Goal: Information Seeking & Learning: Learn about a topic

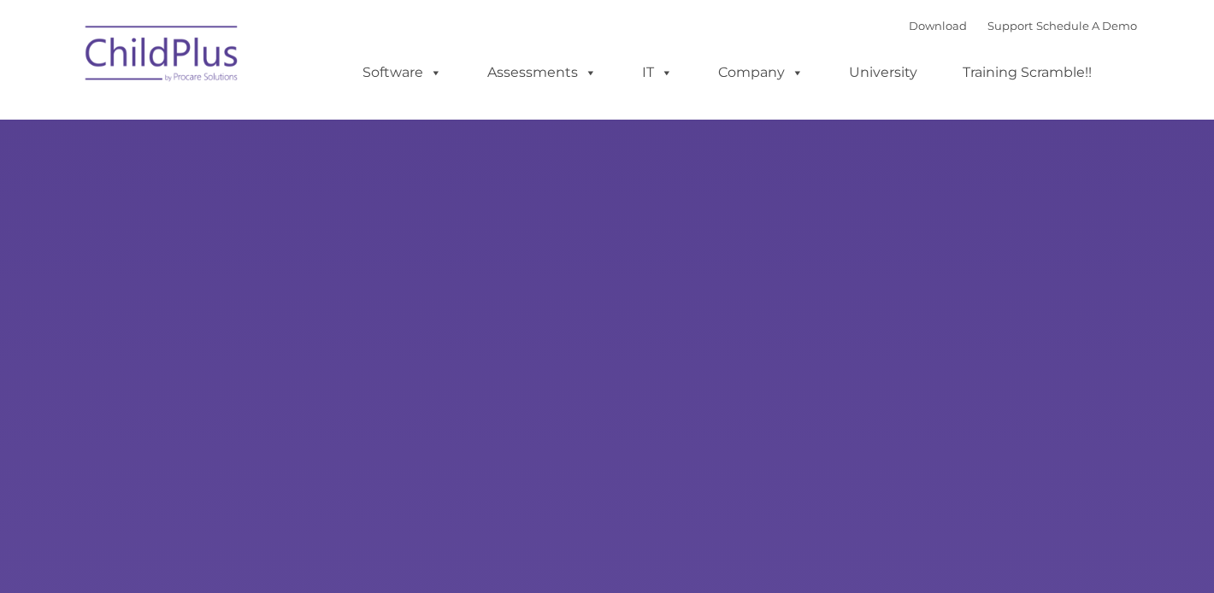
select select "MEDIUM"
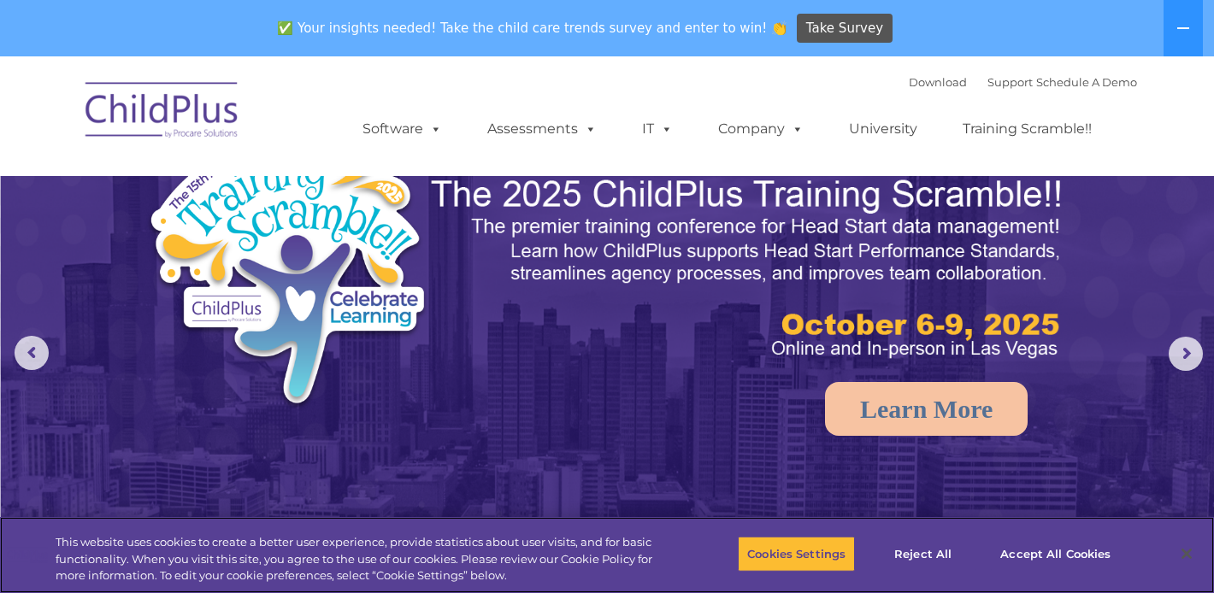
scroll to position [45, 0]
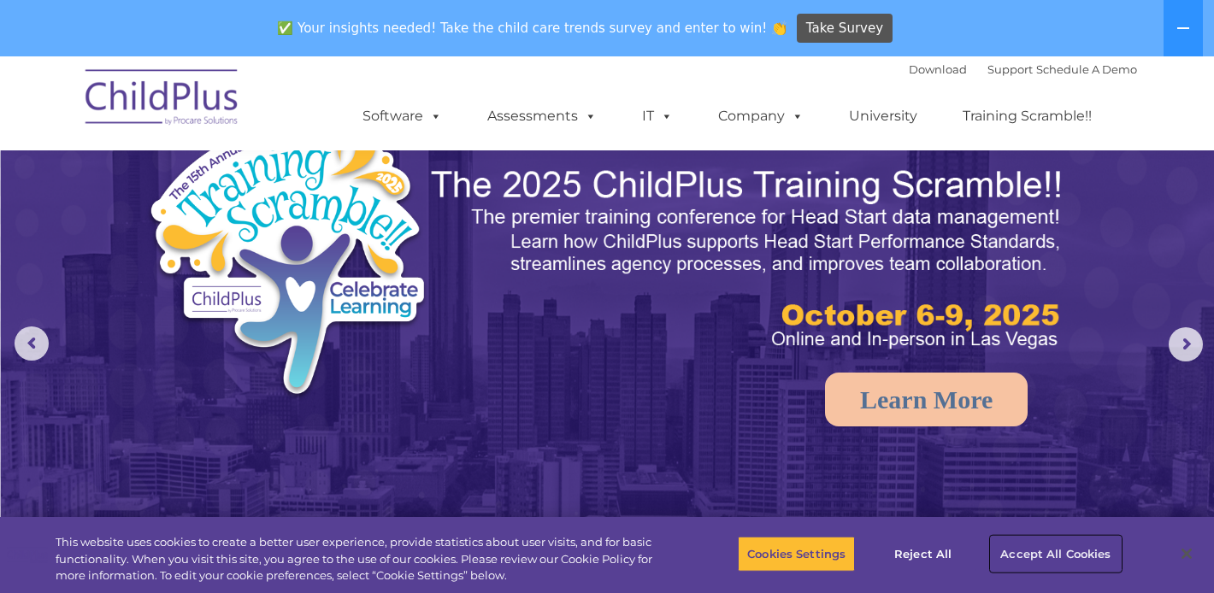
click at [1049, 551] on button "Accept All Cookies" at bounding box center [1055, 554] width 129 height 36
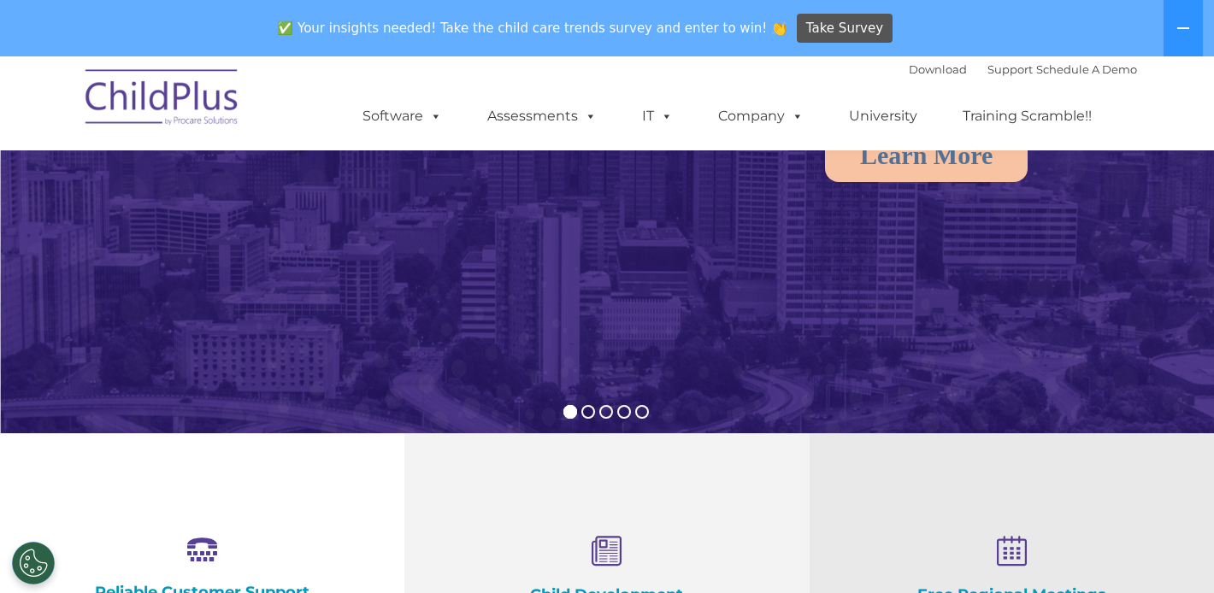
scroll to position [0, 0]
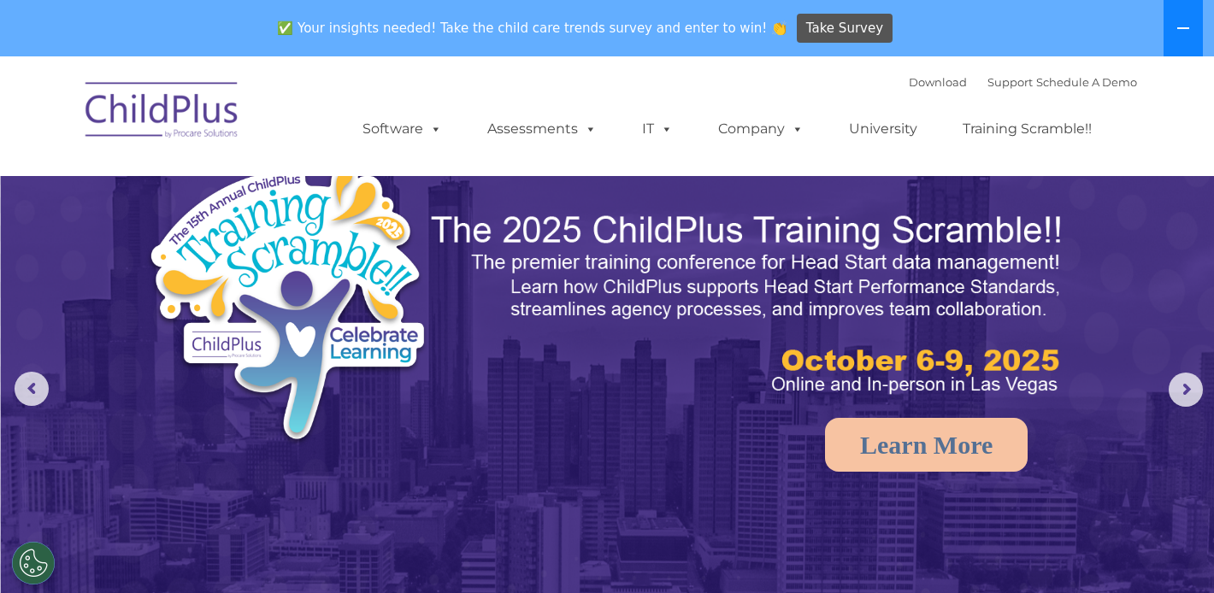
click at [1174, 38] on button at bounding box center [1182, 28] width 39 height 56
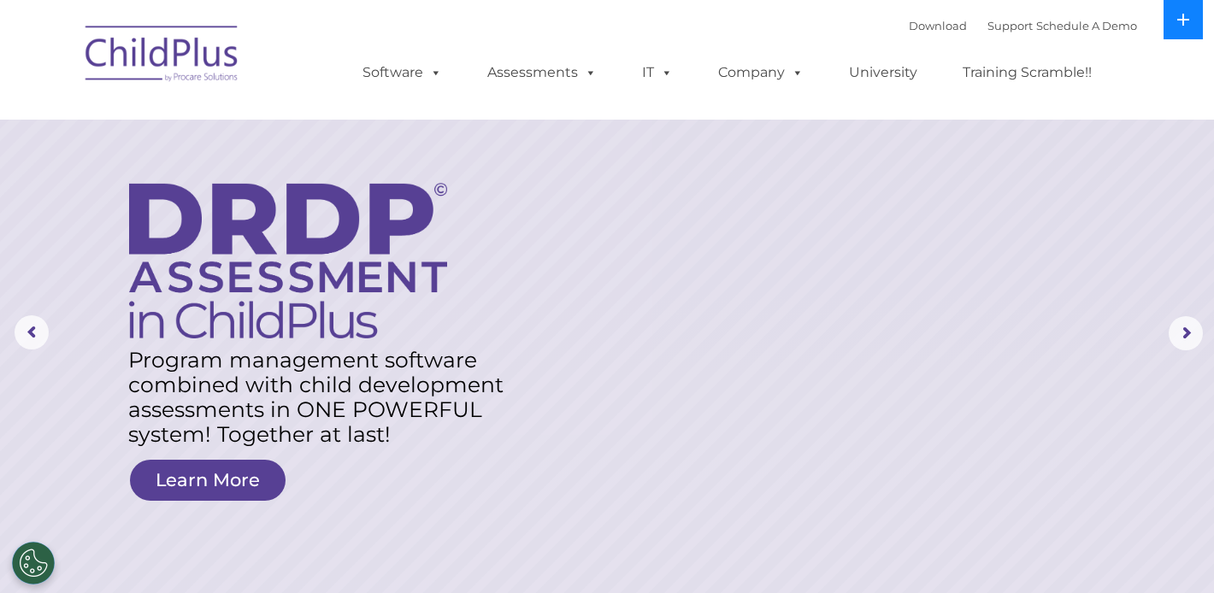
click at [1167, 32] on button at bounding box center [1182, 19] width 39 height 39
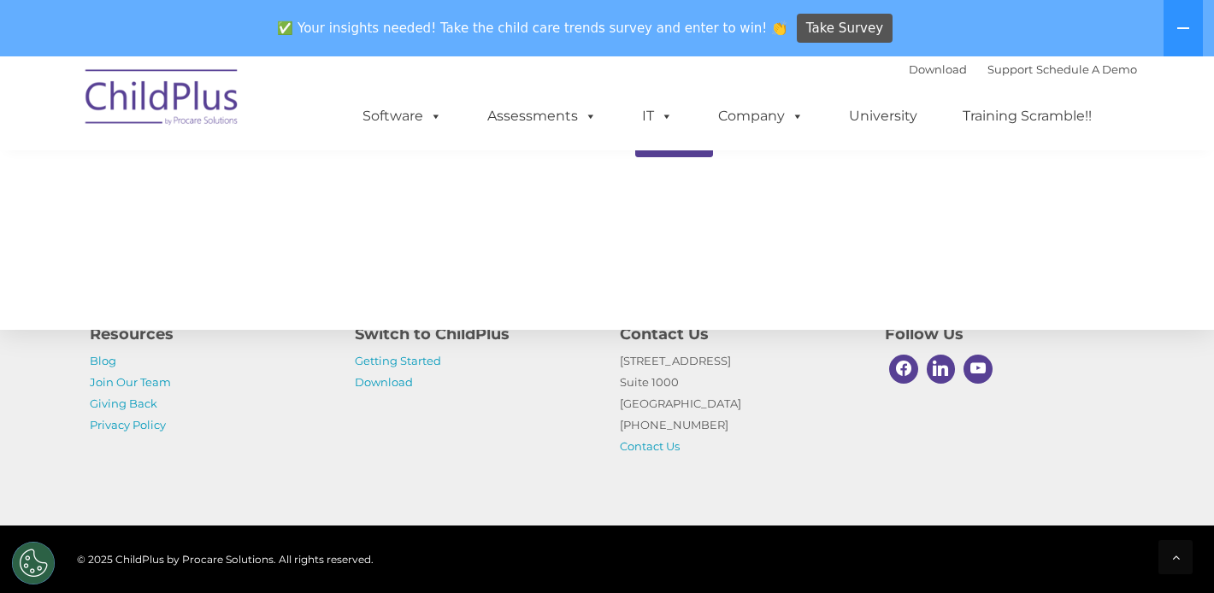
scroll to position [1965, 0]
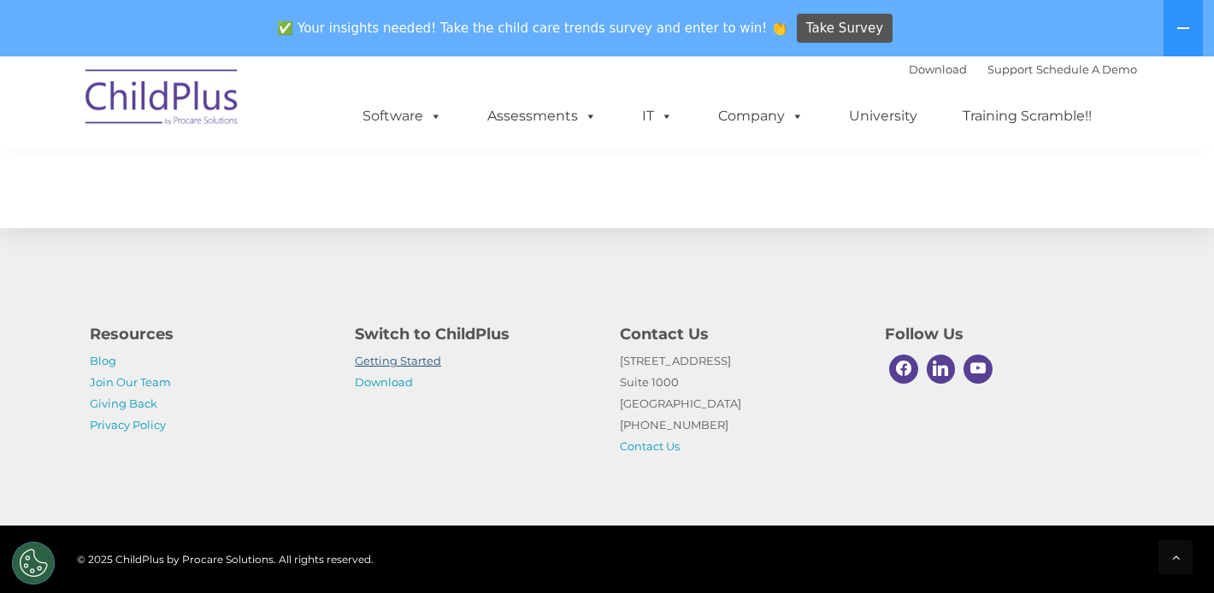
click at [385, 357] on link "Getting Started" at bounding box center [398, 361] width 86 height 14
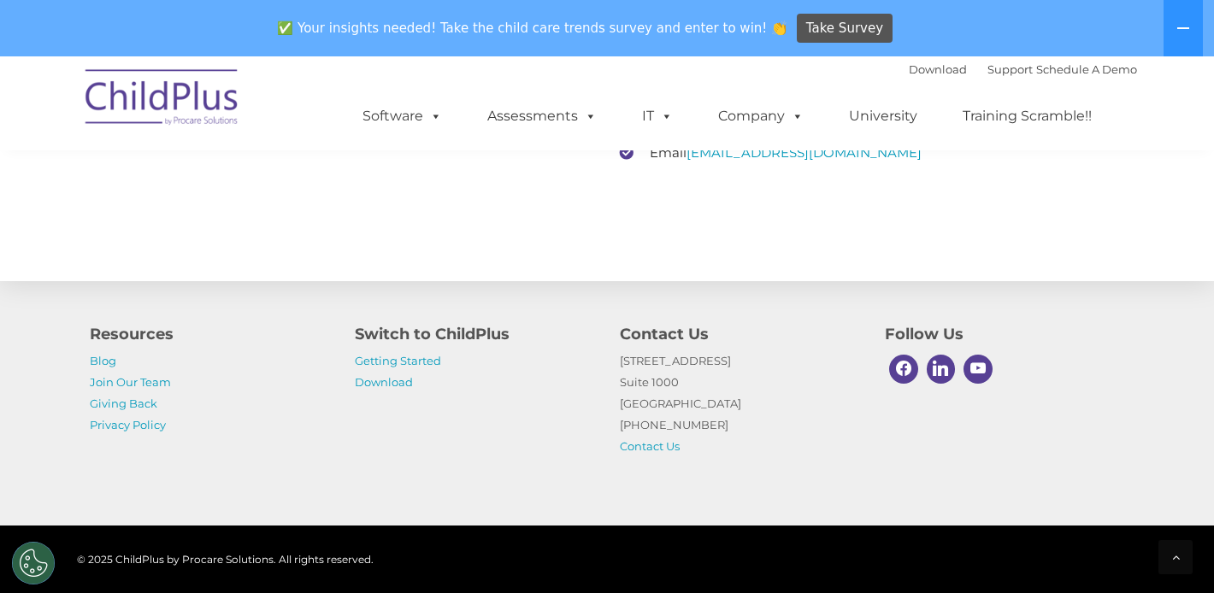
scroll to position [2784, 0]
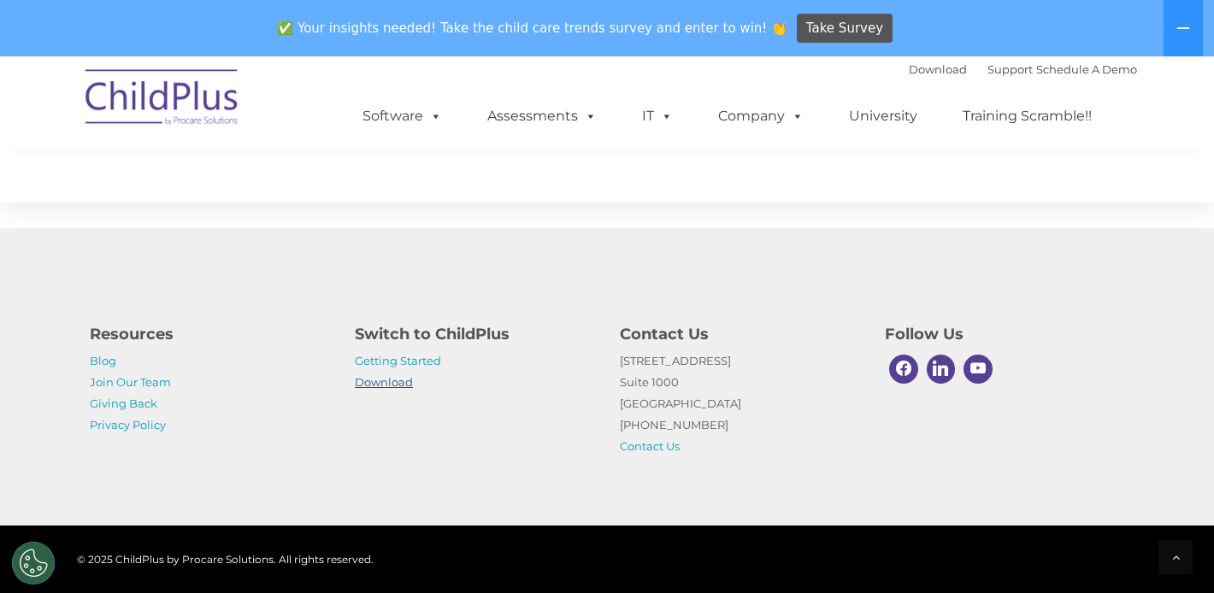
click at [398, 379] on link "Download" at bounding box center [384, 382] width 58 height 14
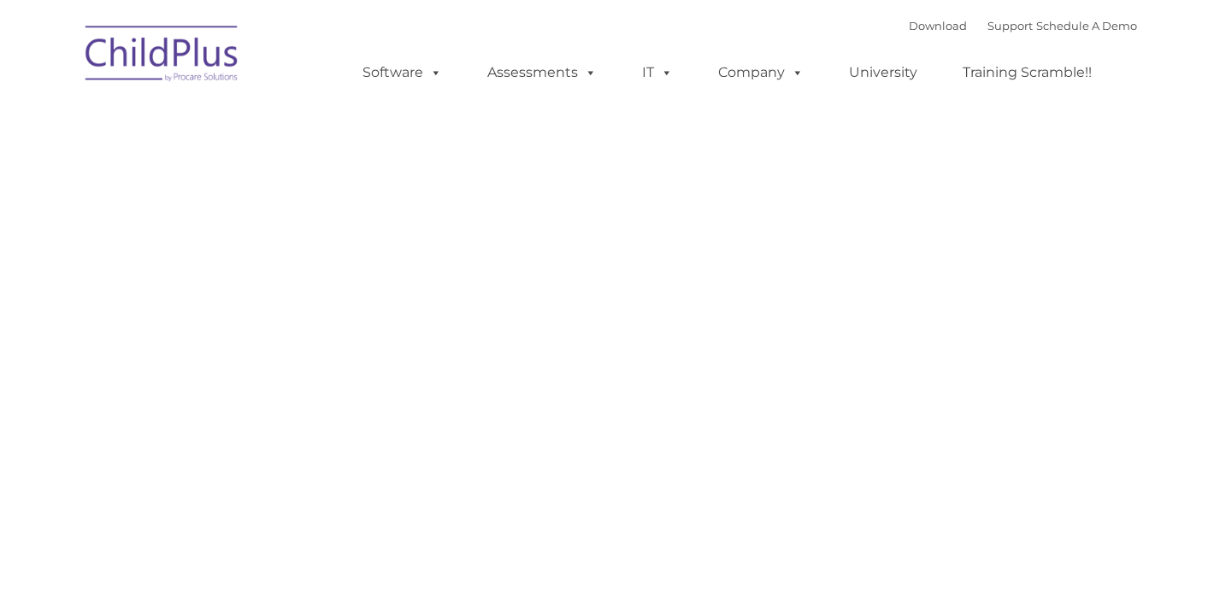
type input ""
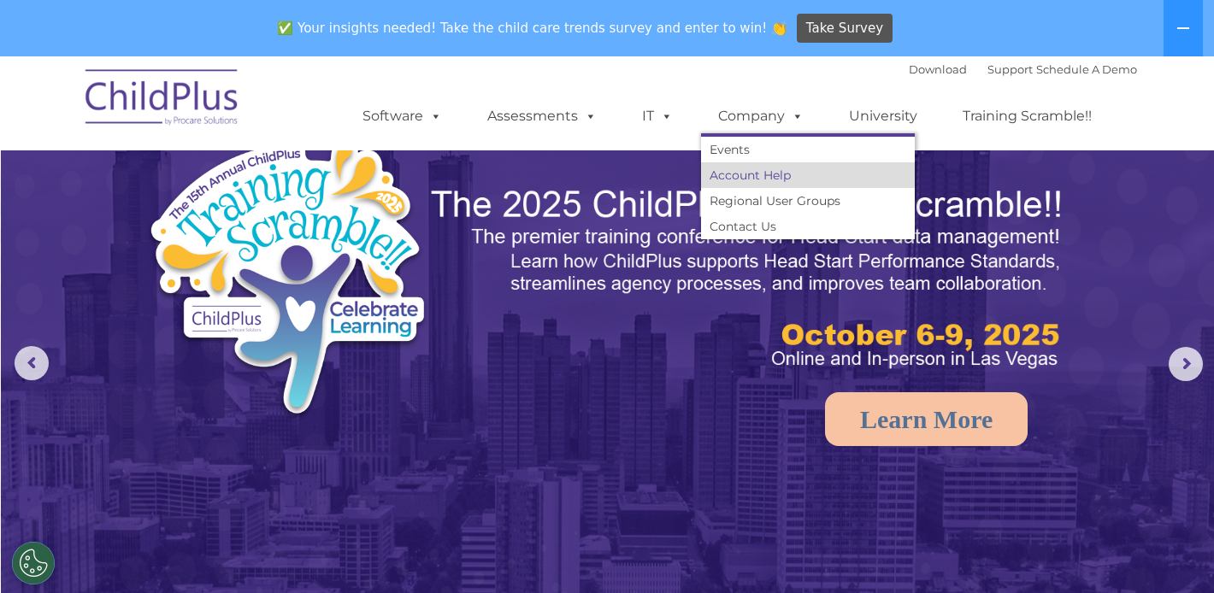
click at [765, 173] on link "Account Help" at bounding box center [808, 175] width 214 height 26
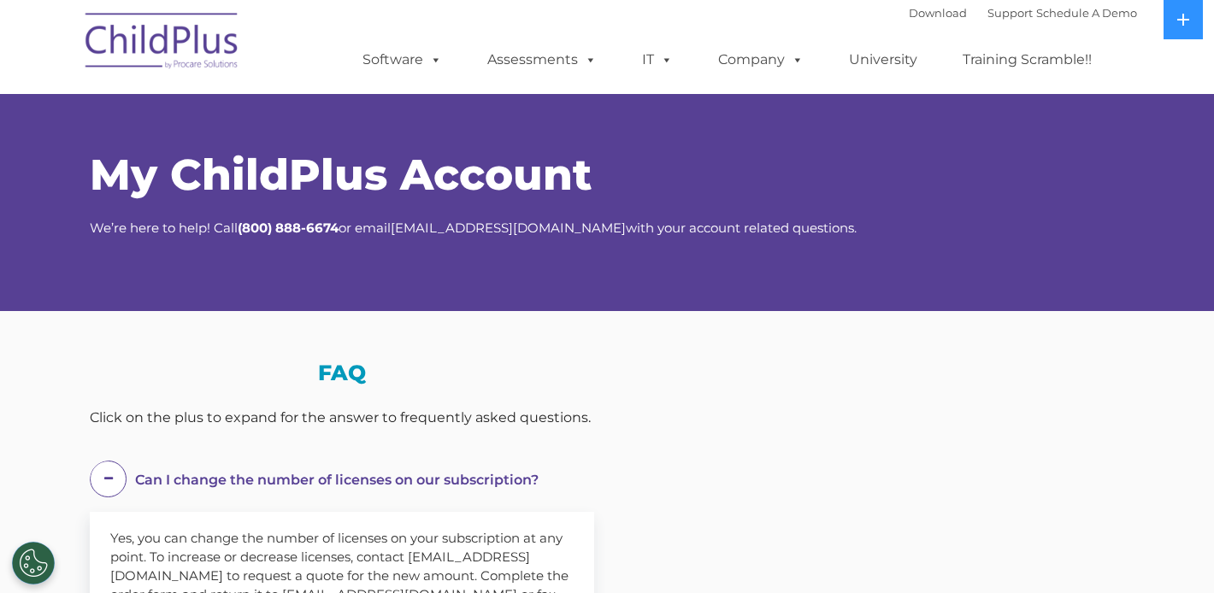
select select "MEDIUM"
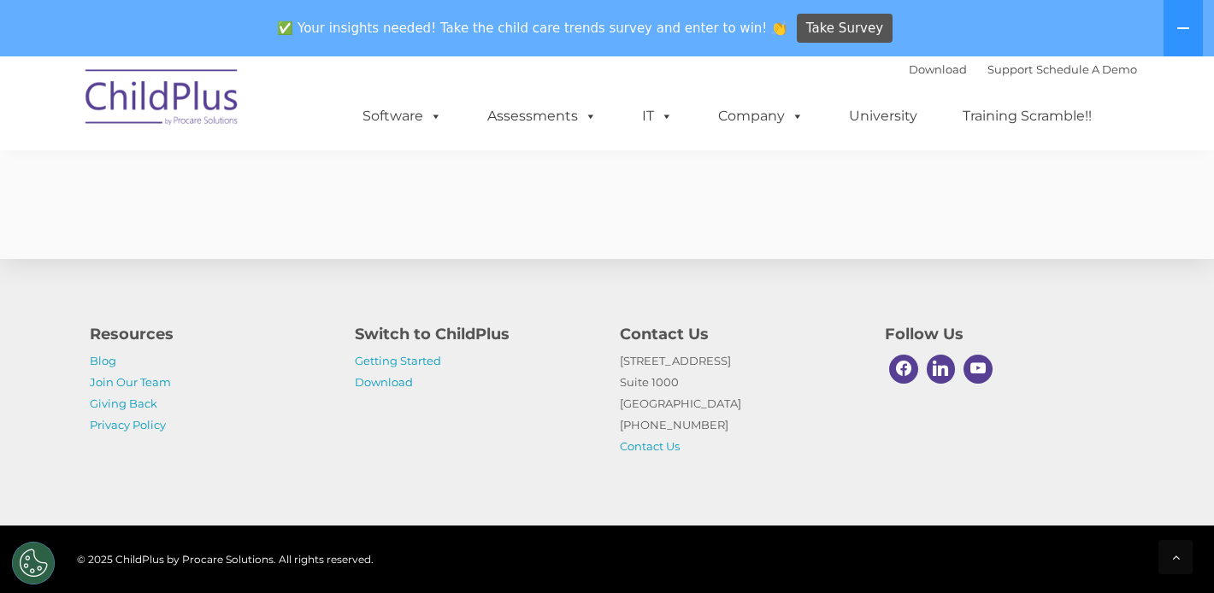
scroll to position [1116, 0]
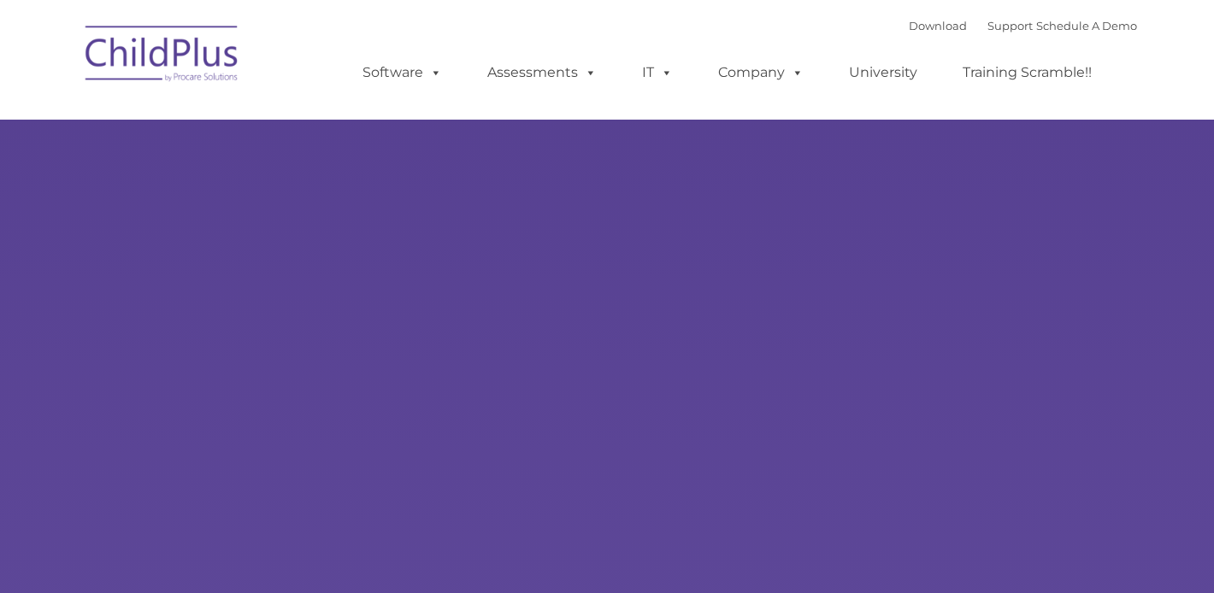
type input ""
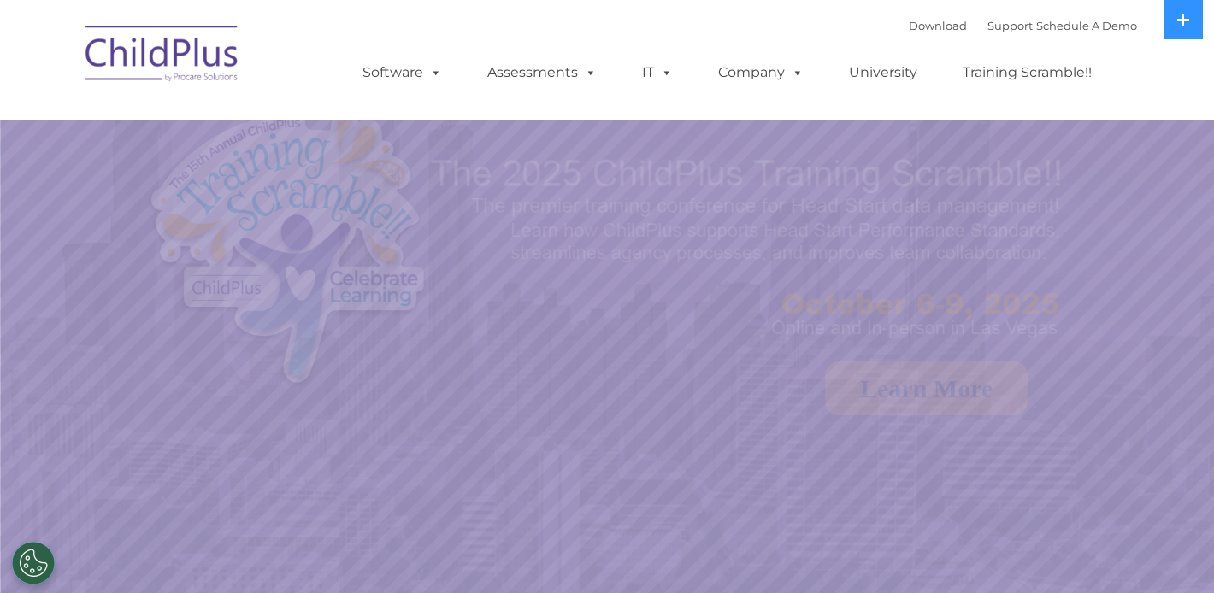
select select "MEDIUM"
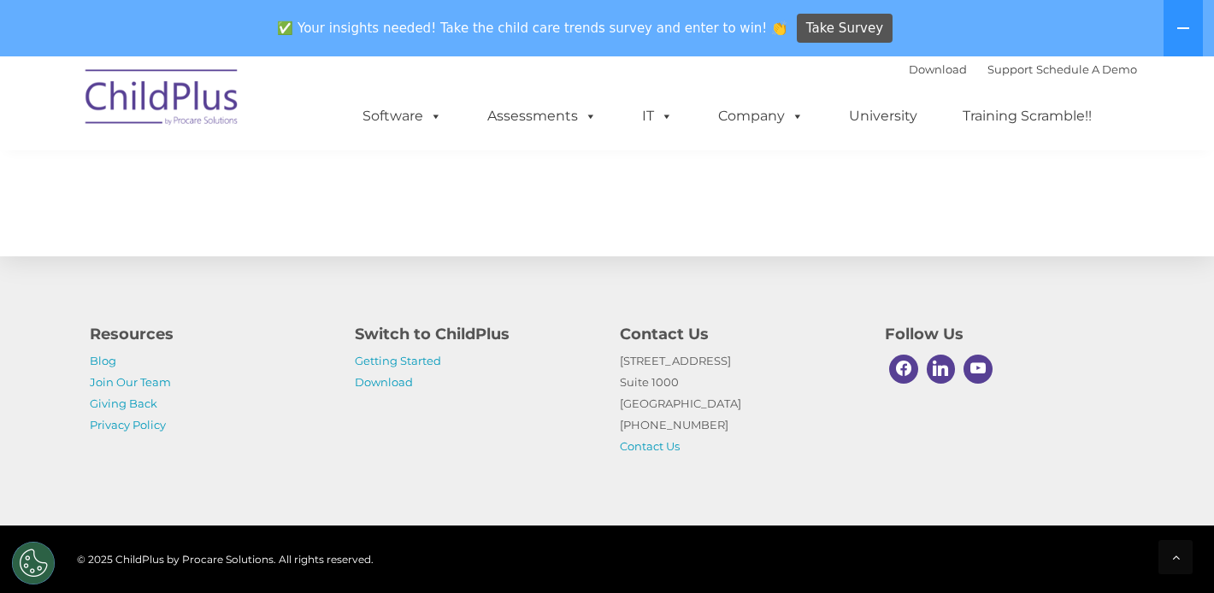
scroll to position [1990, 0]
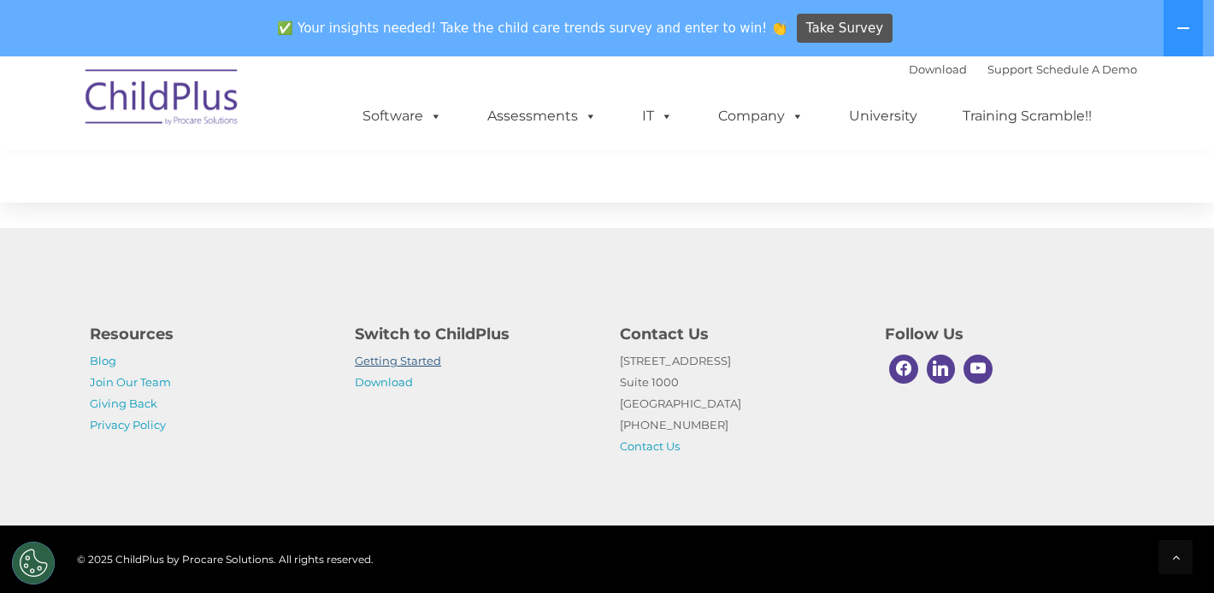
click at [391, 358] on link "Getting Started" at bounding box center [398, 361] width 86 height 14
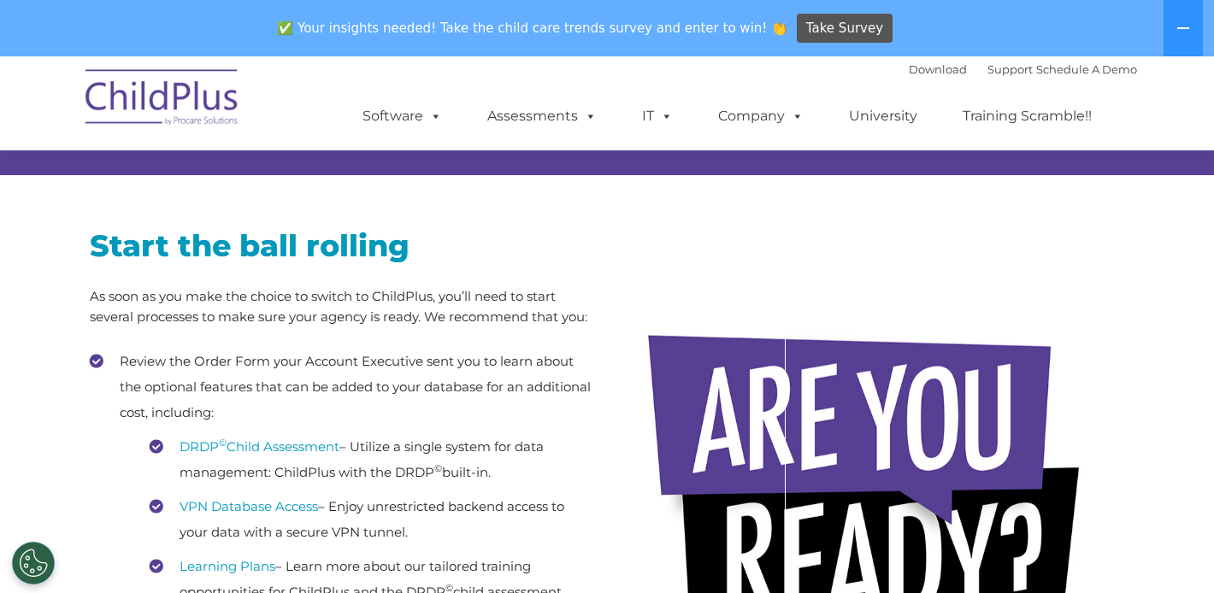
scroll to position [4, 0]
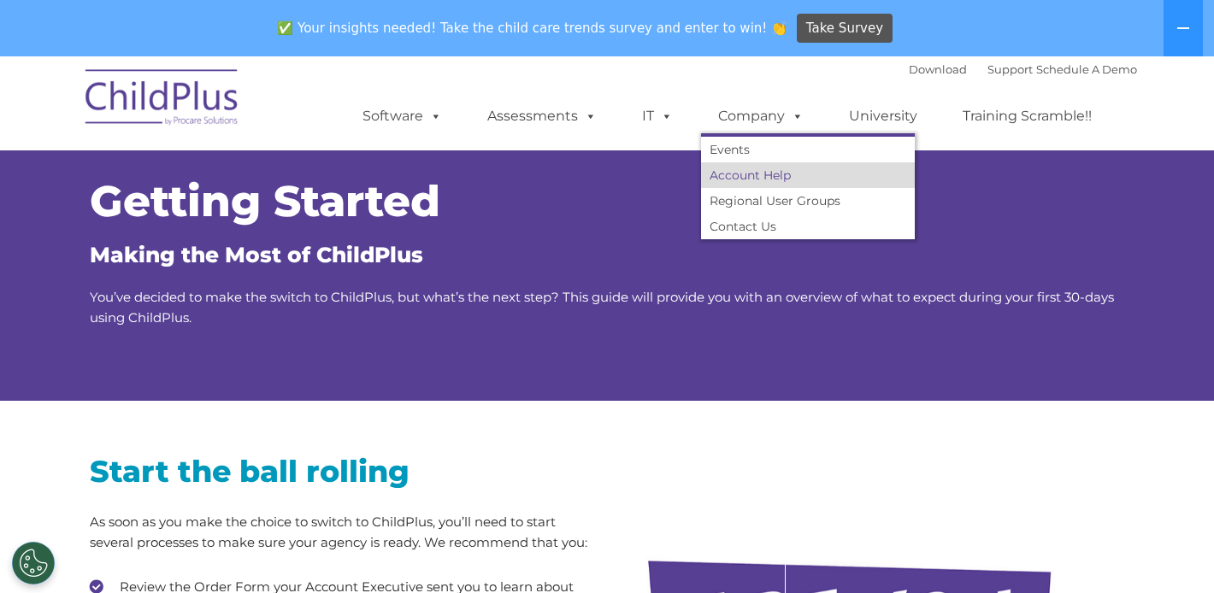
click at [774, 173] on link "Account Help" at bounding box center [808, 175] width 214 height 26
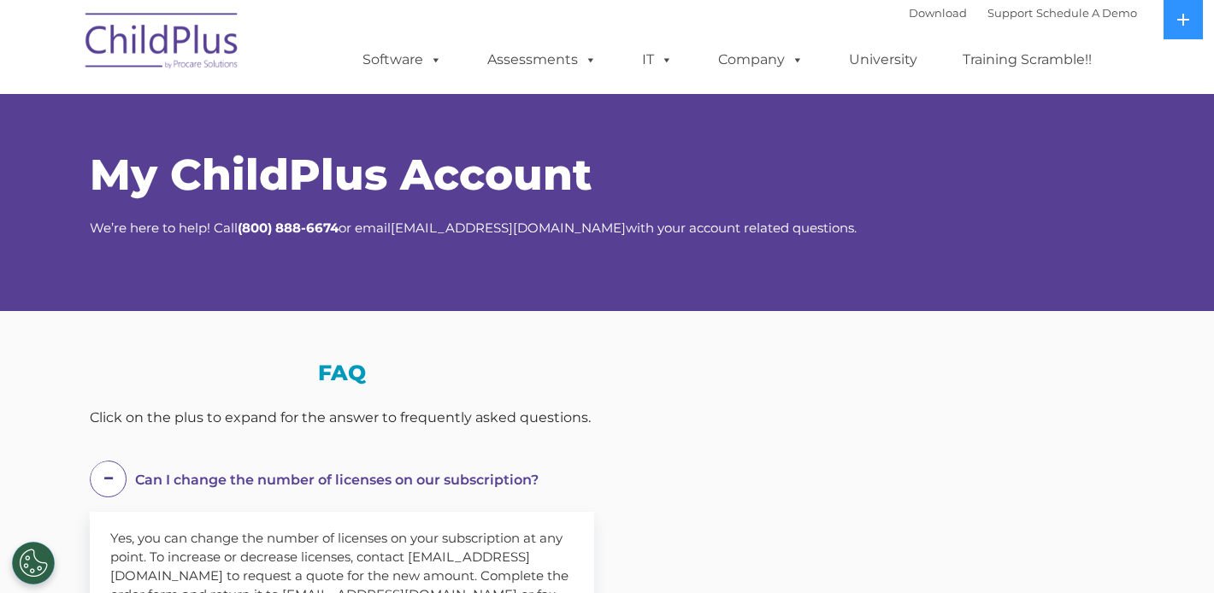
select select "MEDIUM"
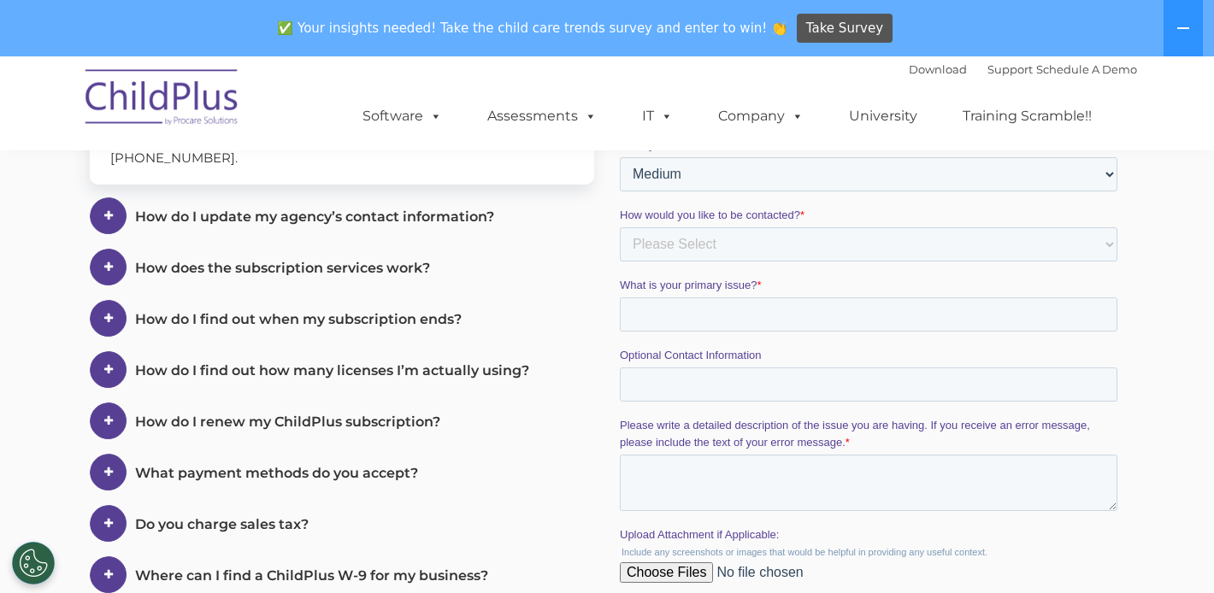
scroll to position [516, 0]
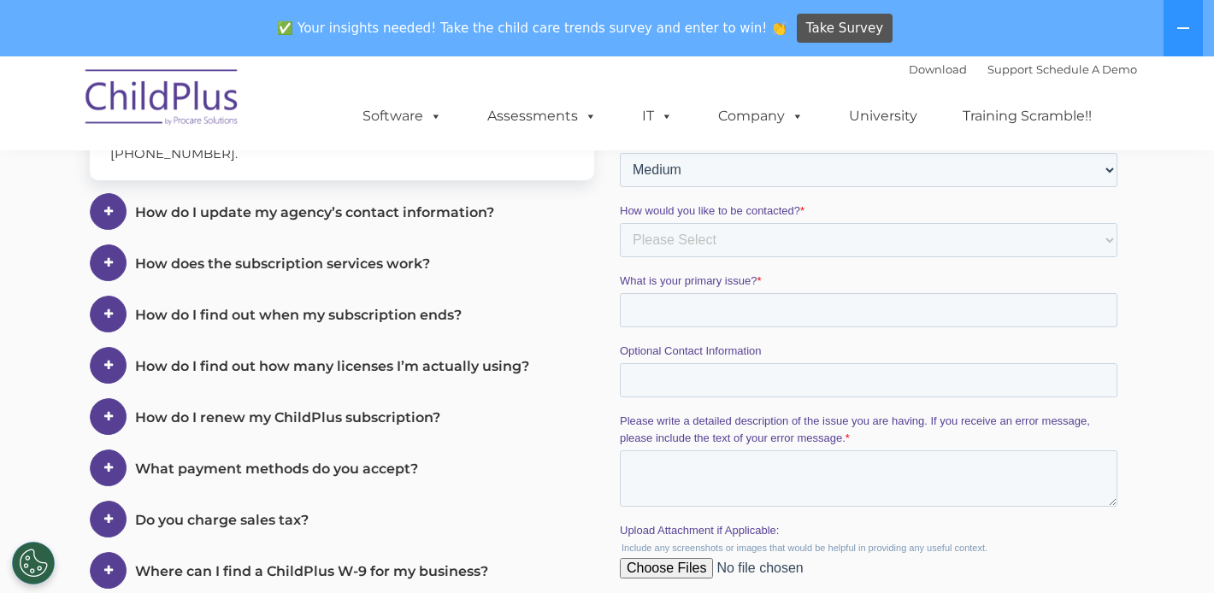
click at [476, 225] on em "How do I update my agency’s contact information?" at bounding box center [351, 212] width 433 height 38
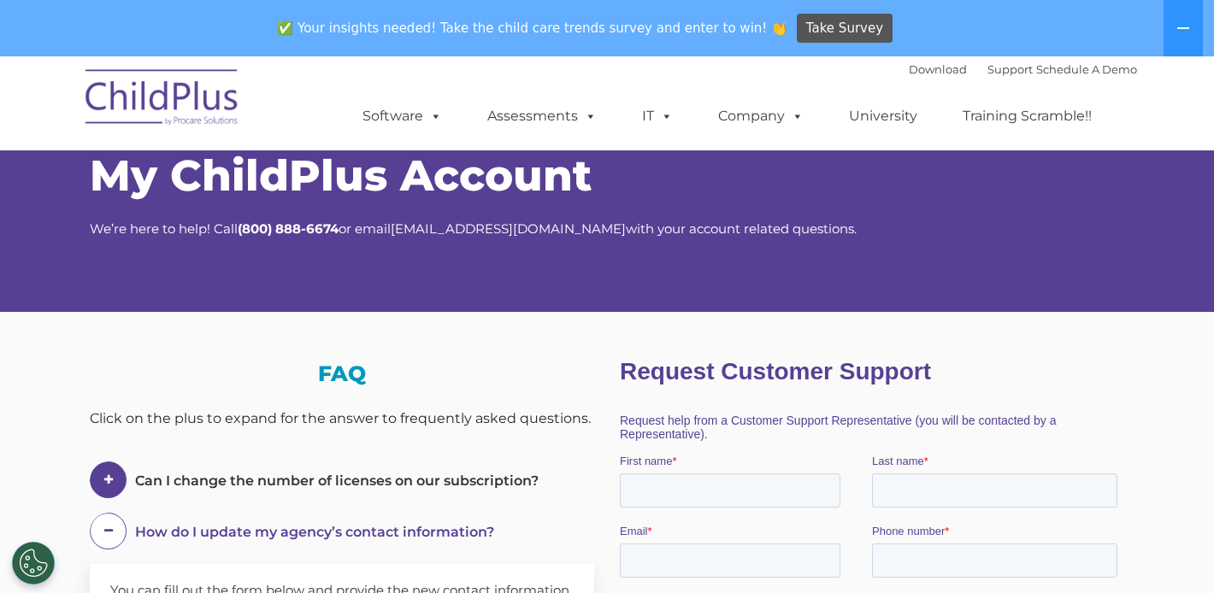
scroll to position [0, 0]
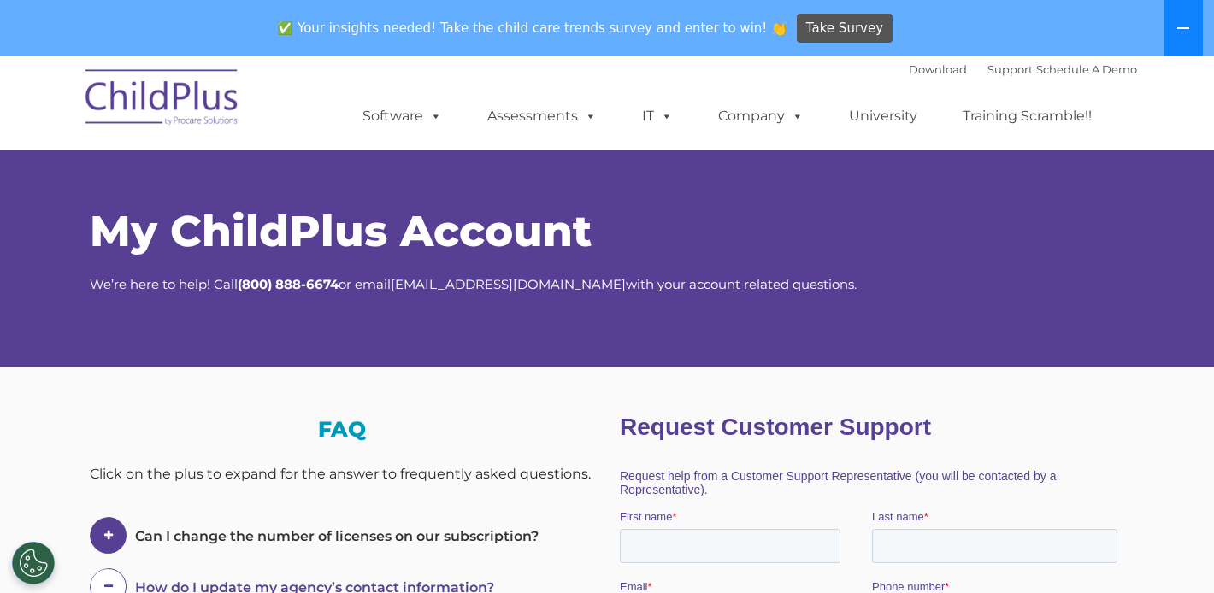
click at [1183, 35] on button at bounding box center [1182, 28] width 39 height 56
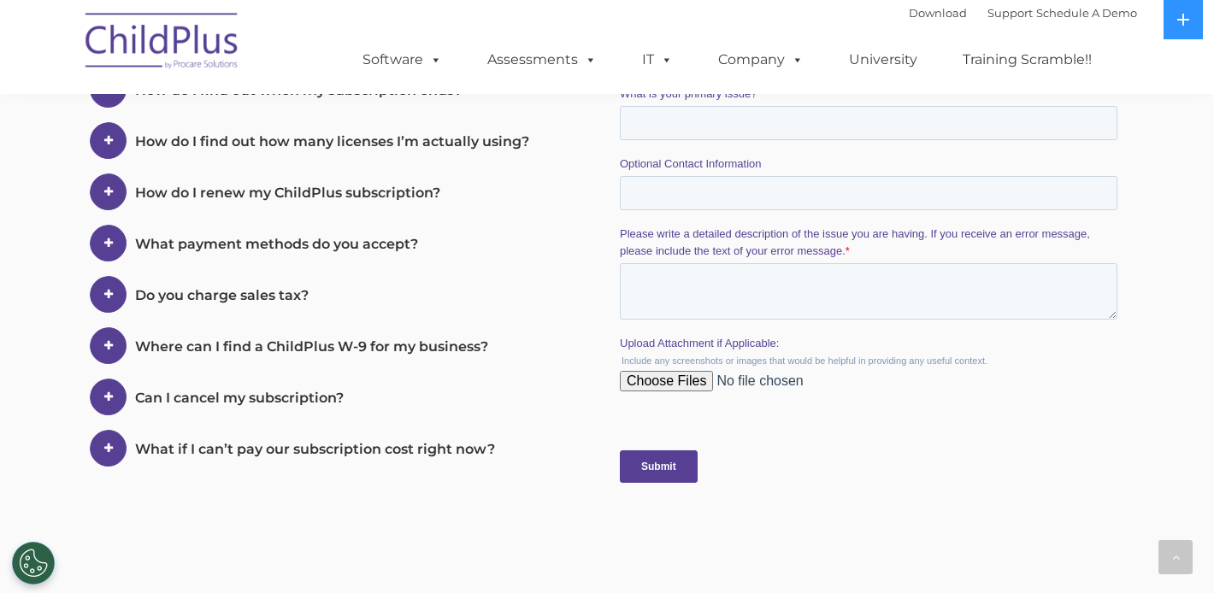
scroll to position [659, 0]
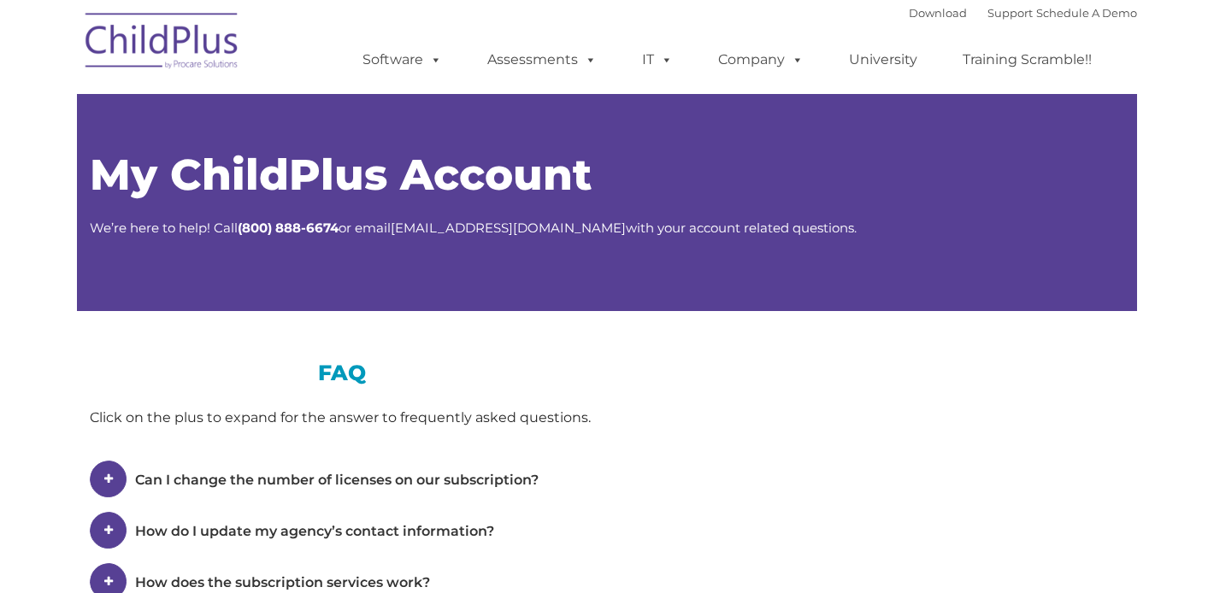
type input ""
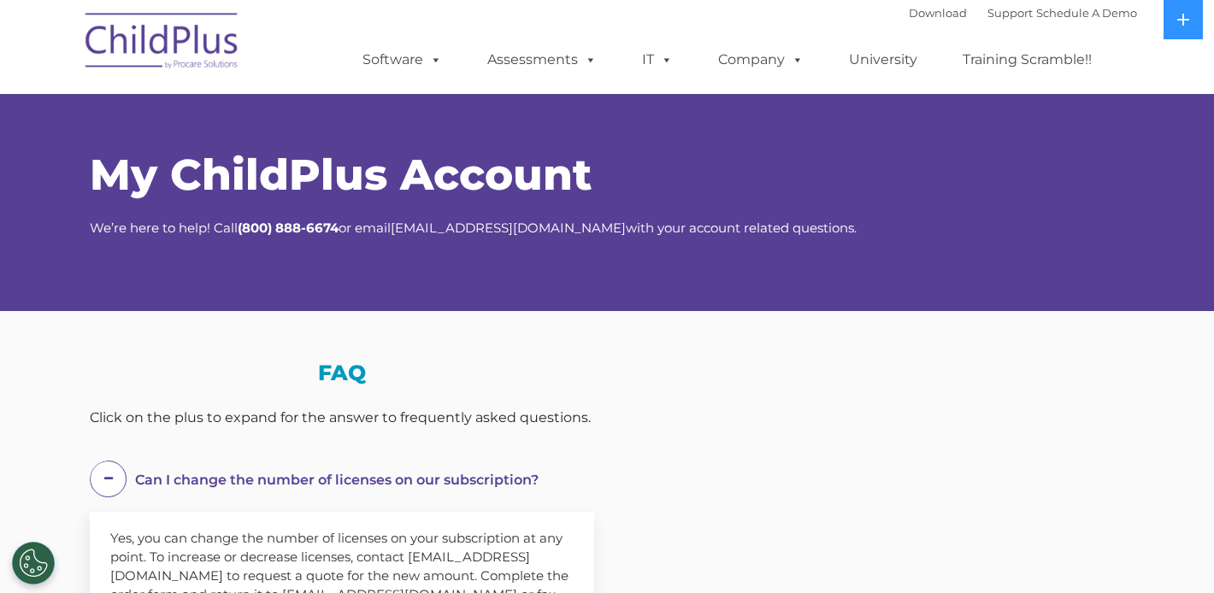
select select "MEDIUM"
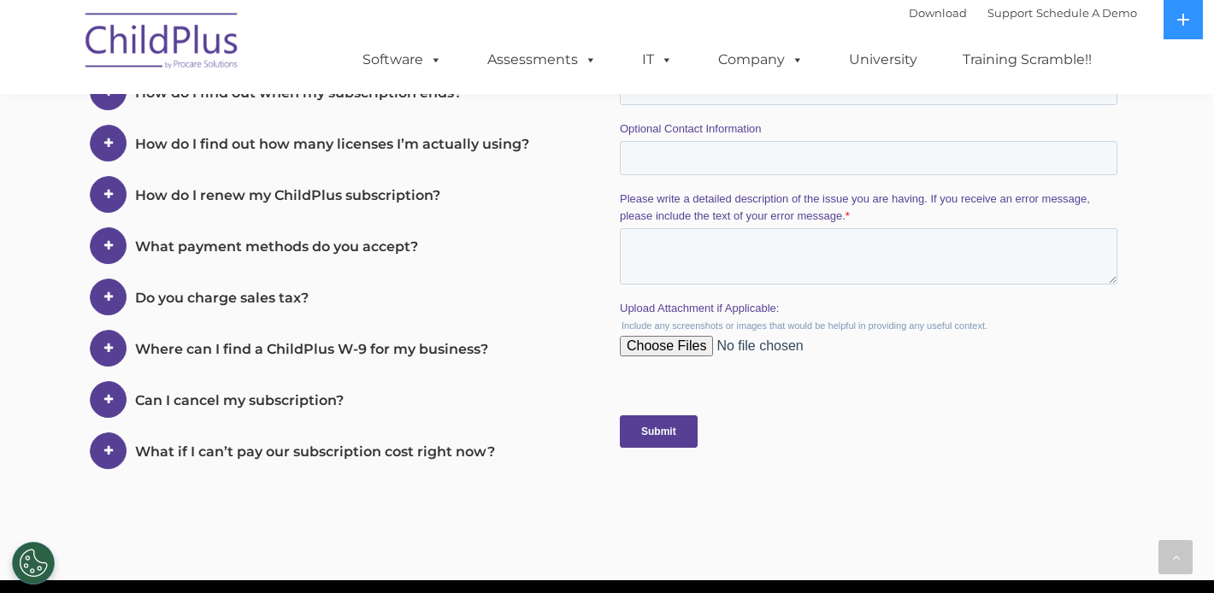
scroll to position [685, 0]
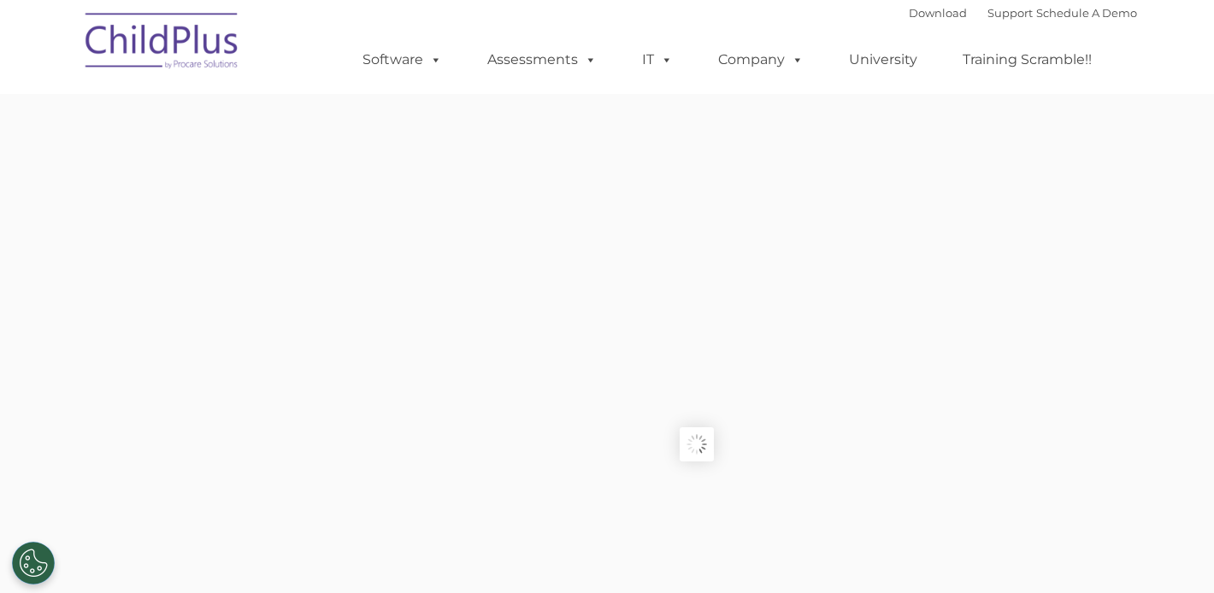
type input ""
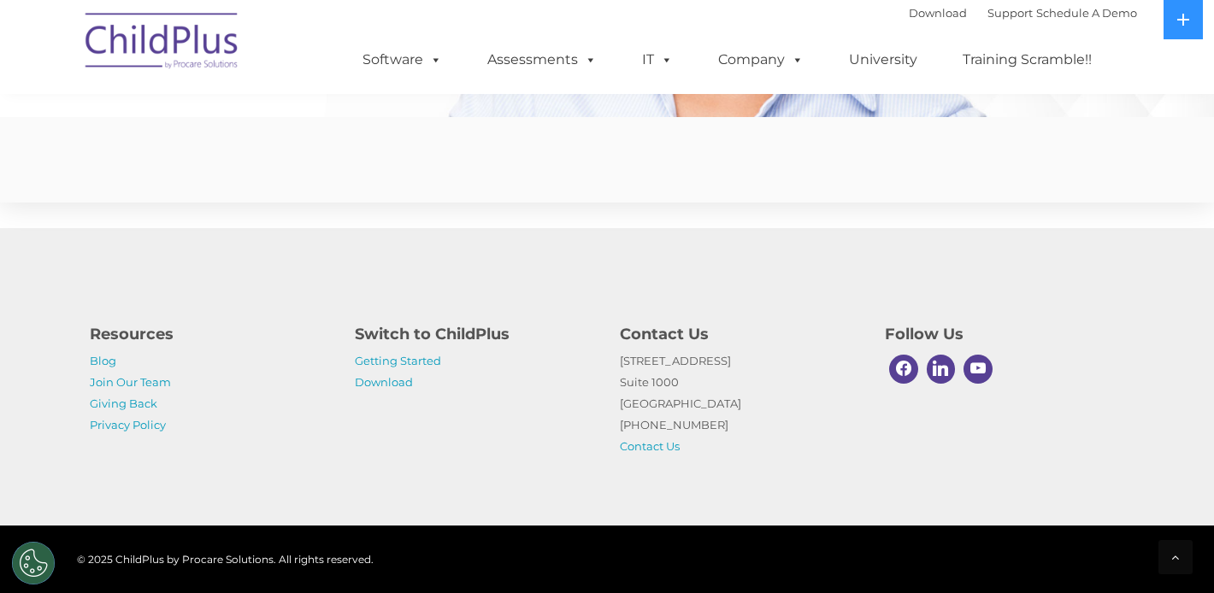
scroll to position [4245, 0]
click at [115, 382] on link "Join Our Team" at bounding box center [130, 382] width 81 height 14
click at [385, 363] on link "Getting Started" at bounding box center [398, 361] width 86 height 14
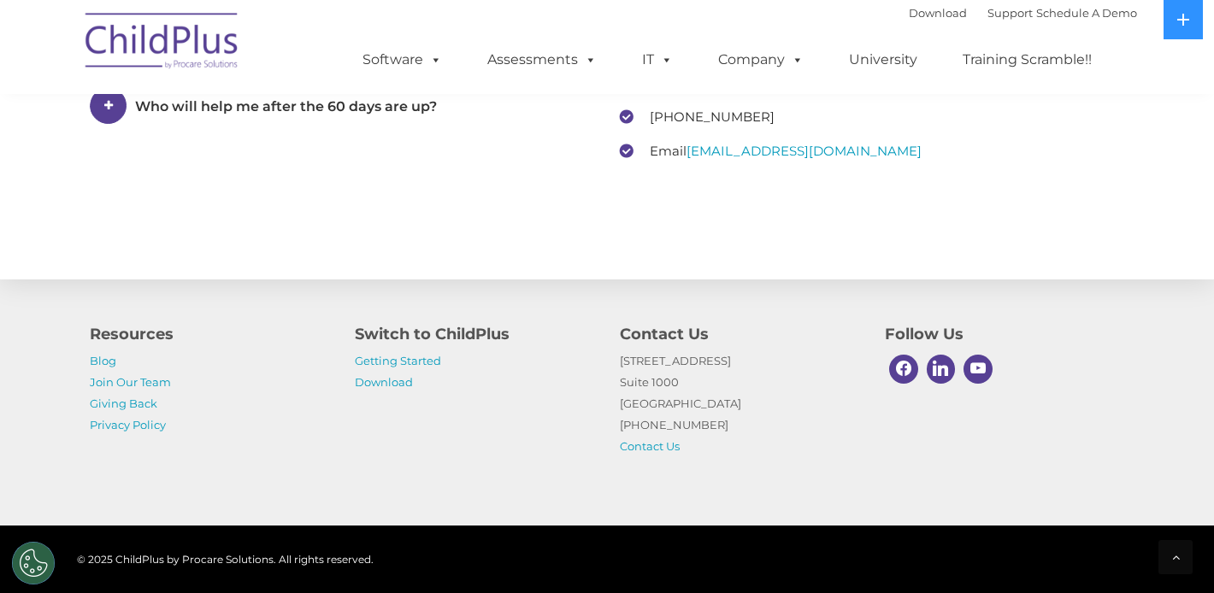
scroll to position [2727, 0]
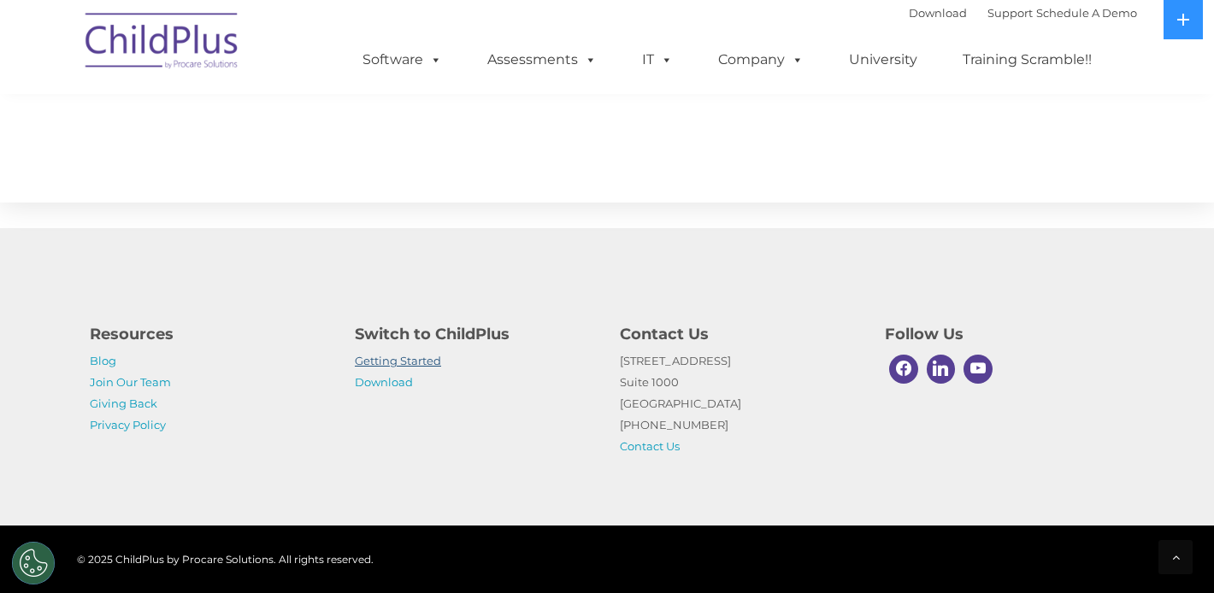
click at [389, 357] on link "Getting Started" at bounding box center [398, 361] width 86 height 14
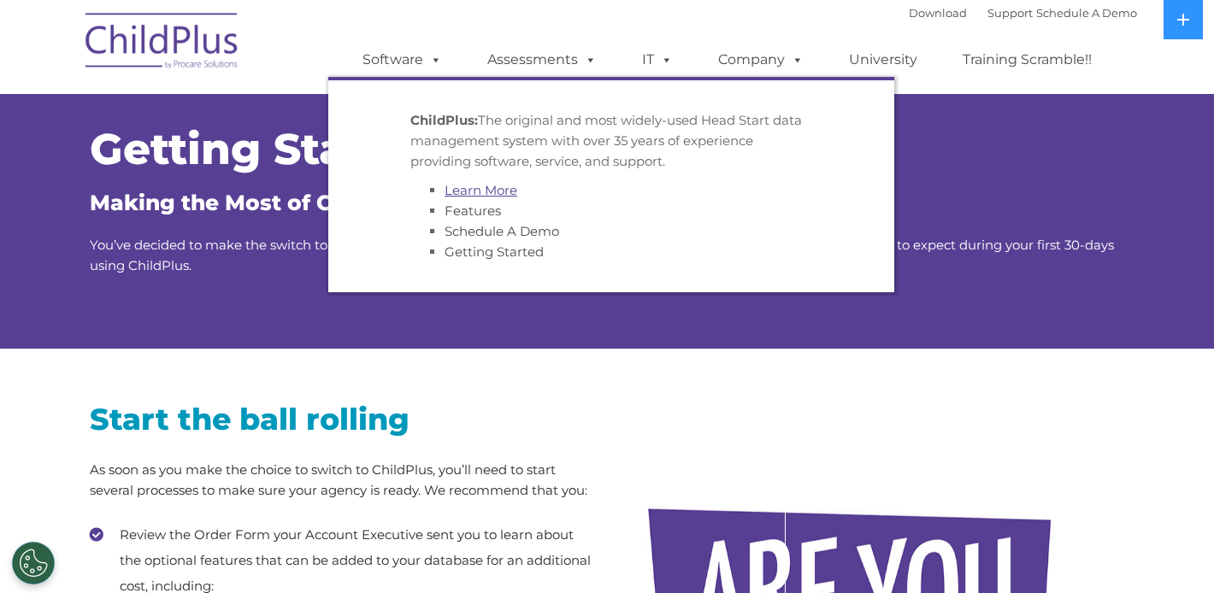
click at [471, 192] on link "Learn More" at bounding box center [480, 190] width 73 height 16
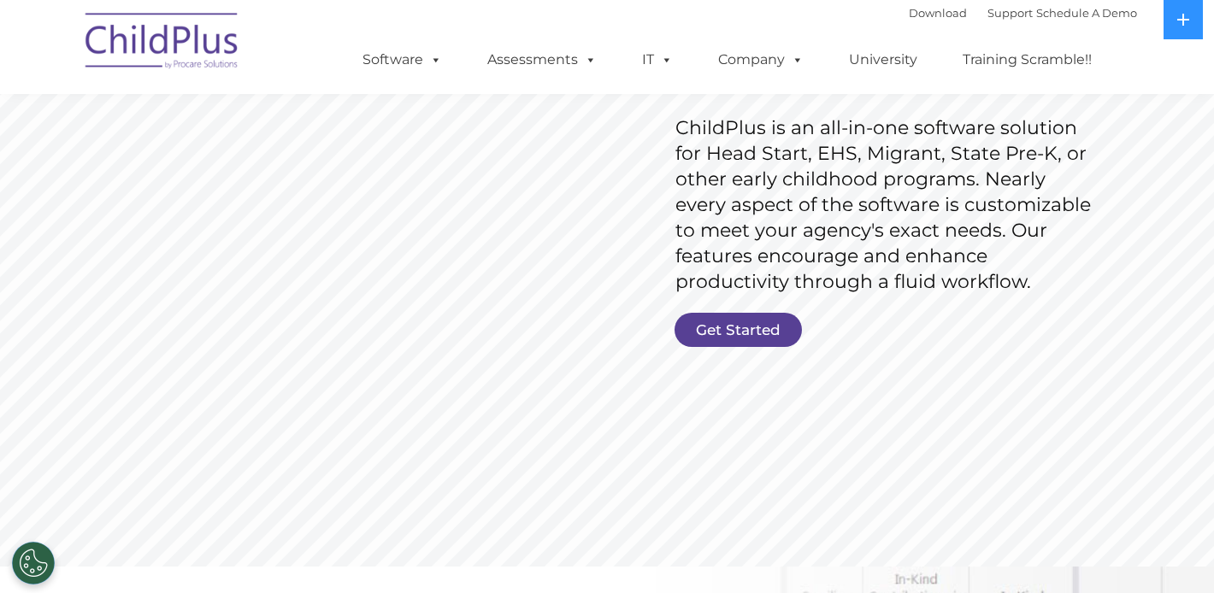
scroll to position [267, 0]
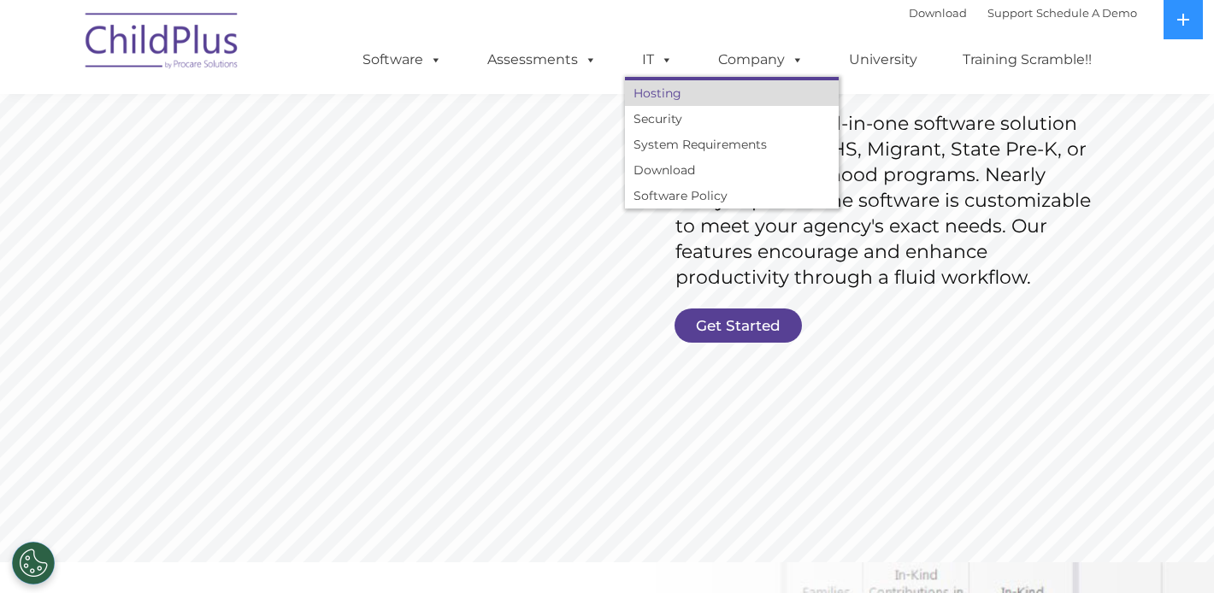
click at [669, 98] on link "Hosting" at bounding box center [732, 93] width 214 height 26
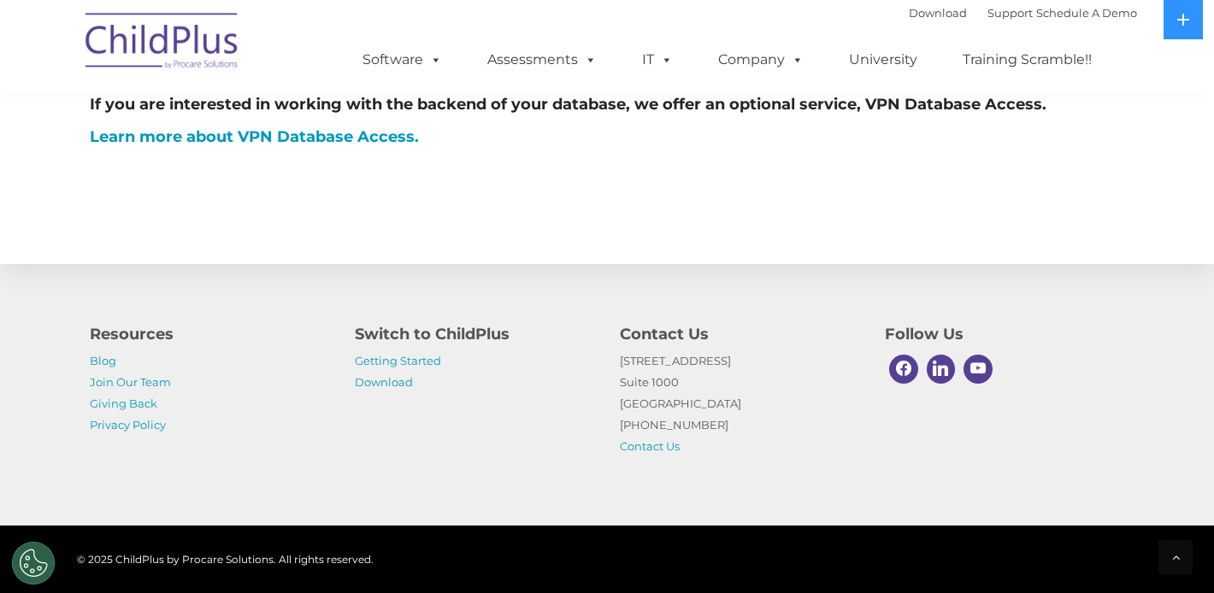
scroll to position [1066, 0]
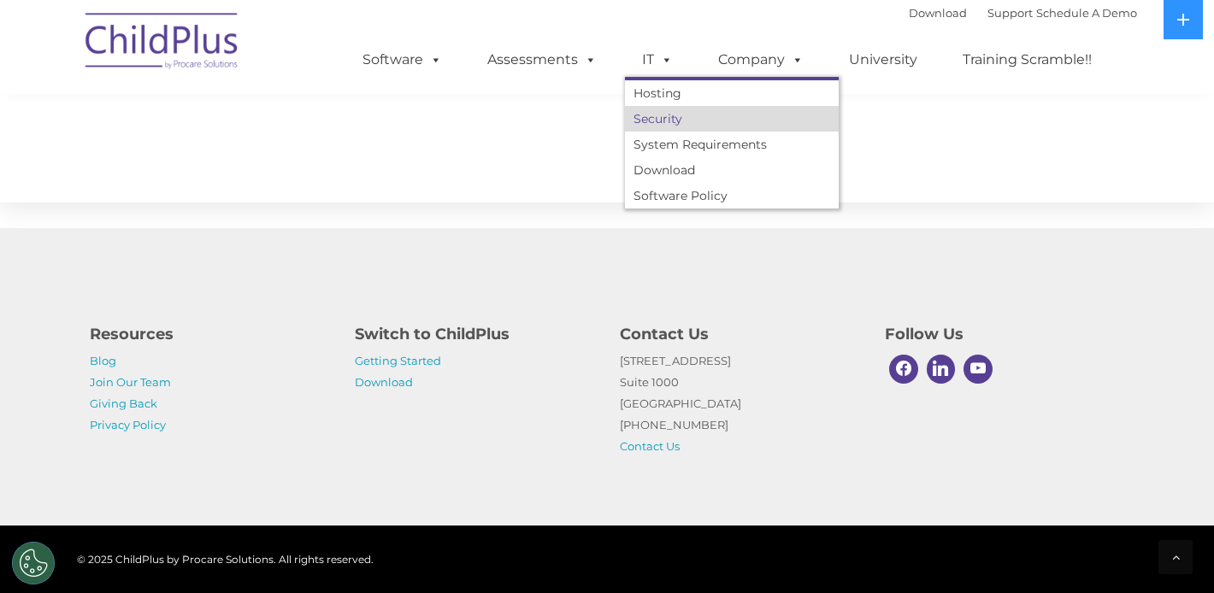
click at [667, 115] on link "Security" at bounding box center [732, 119] width 214 height 26
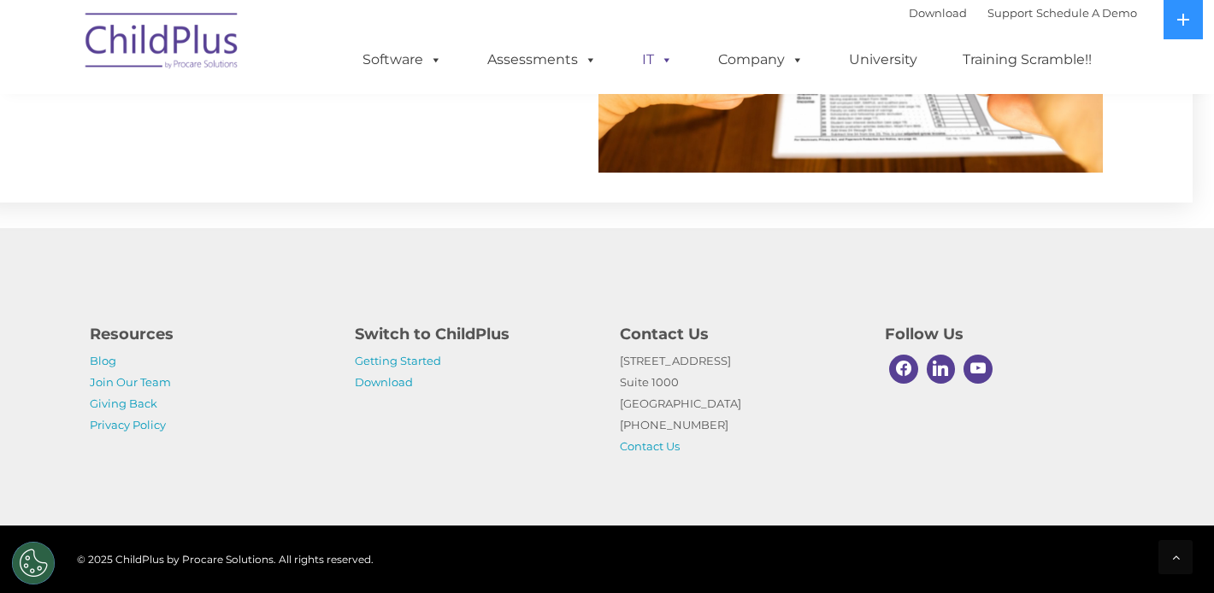
scroll to position [1739, 0]
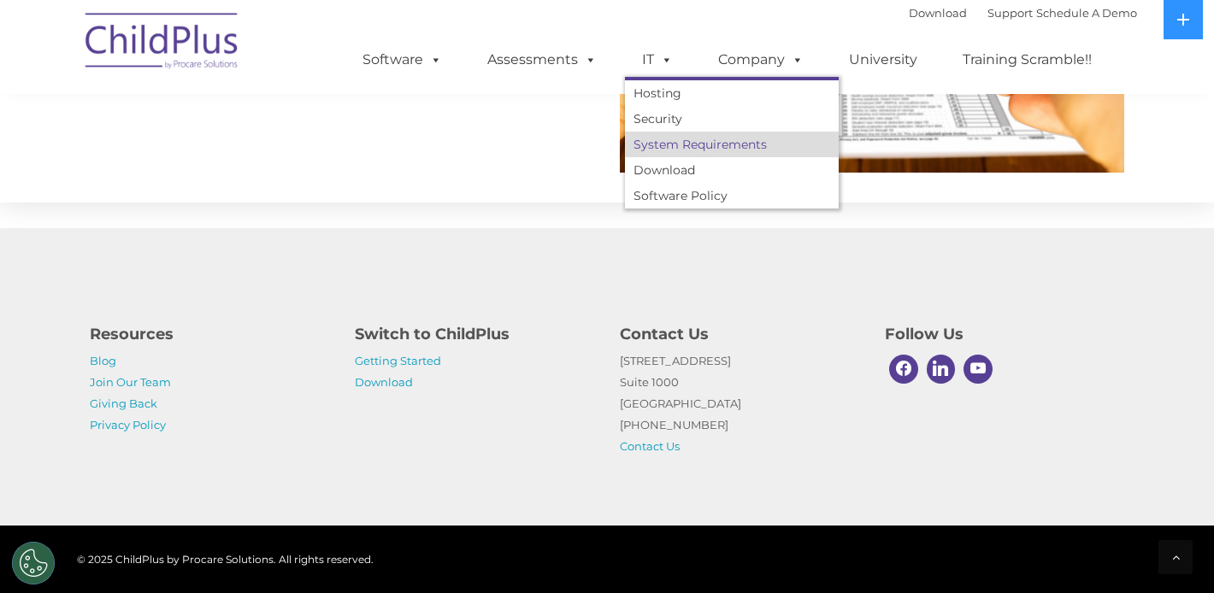
click at [673, 149] on link "System Requirements" at bounding box center [732, 145] width 214 height 26
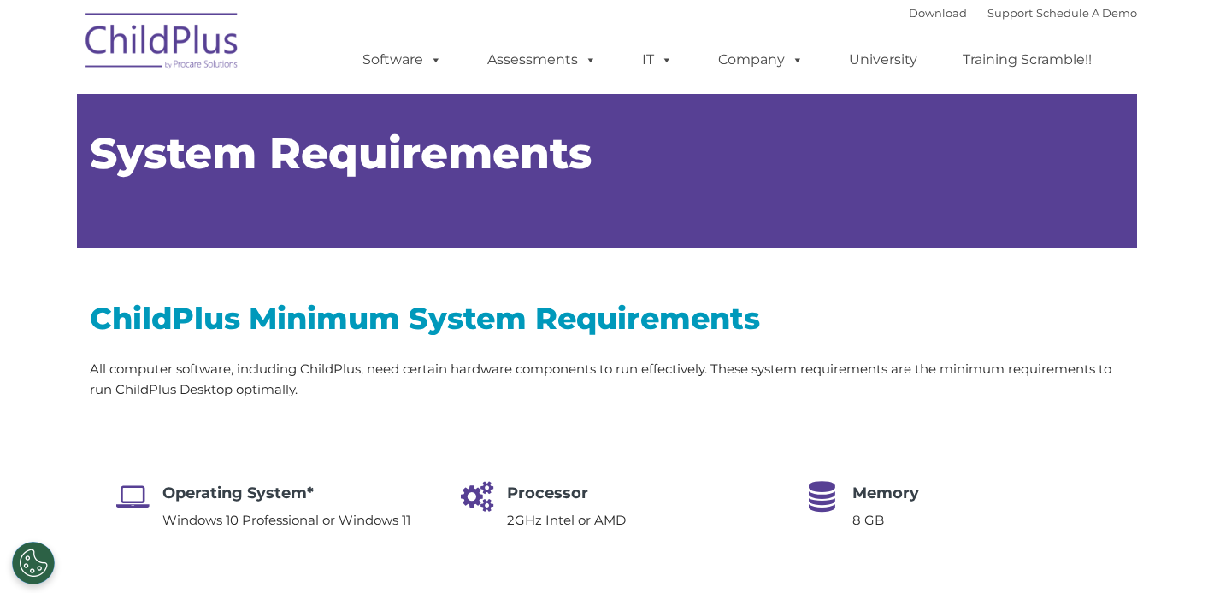
type input ""
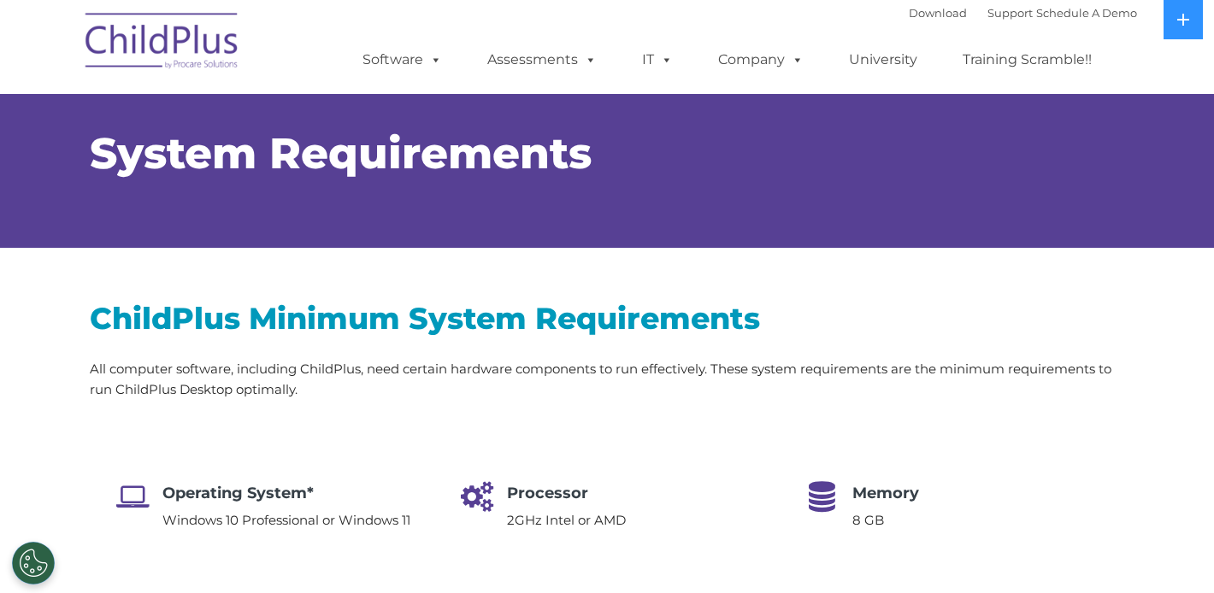
select select "MEDIUM"
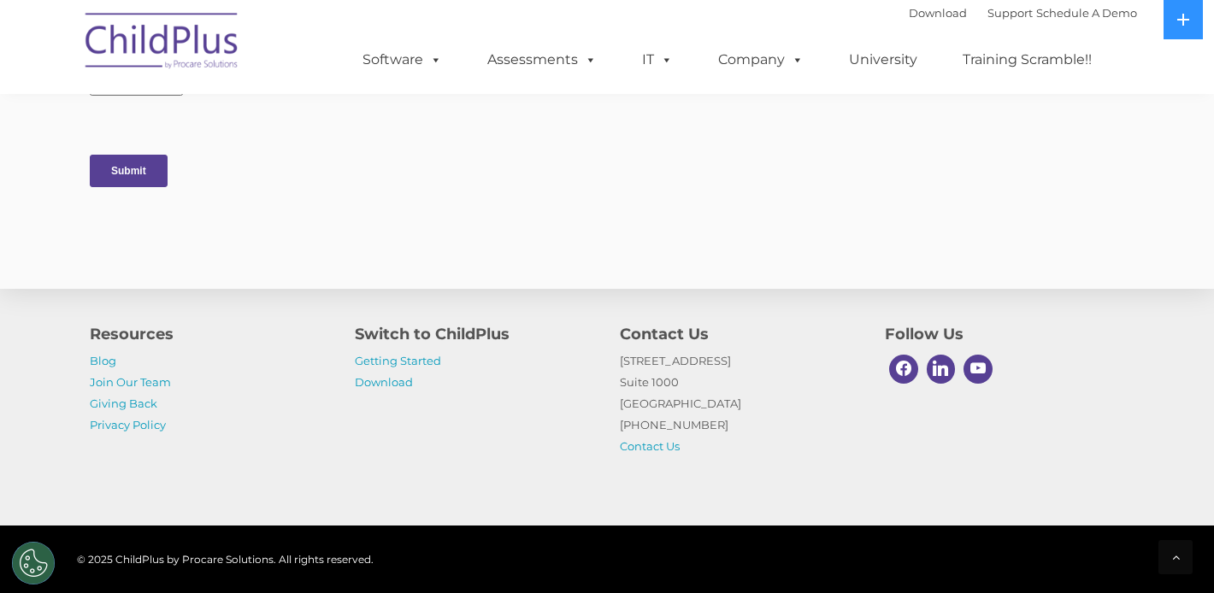
scroll to position [3440, 0]
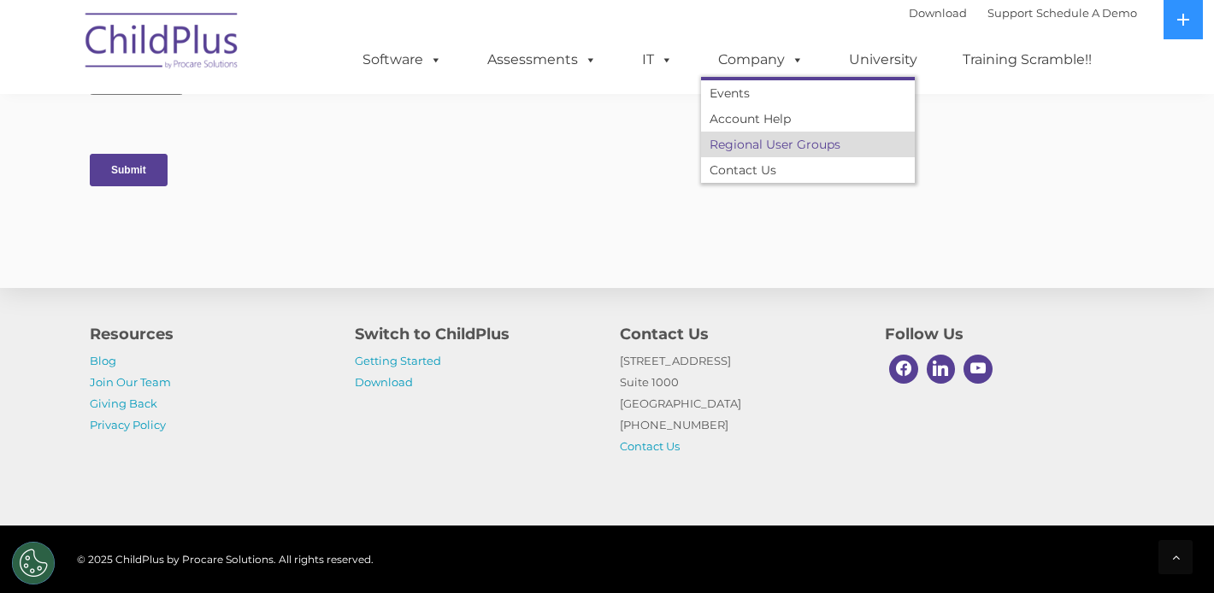
click at [761, 150] on link "Regional User Groups" at bounding box center [808, 145] width 214 height 26
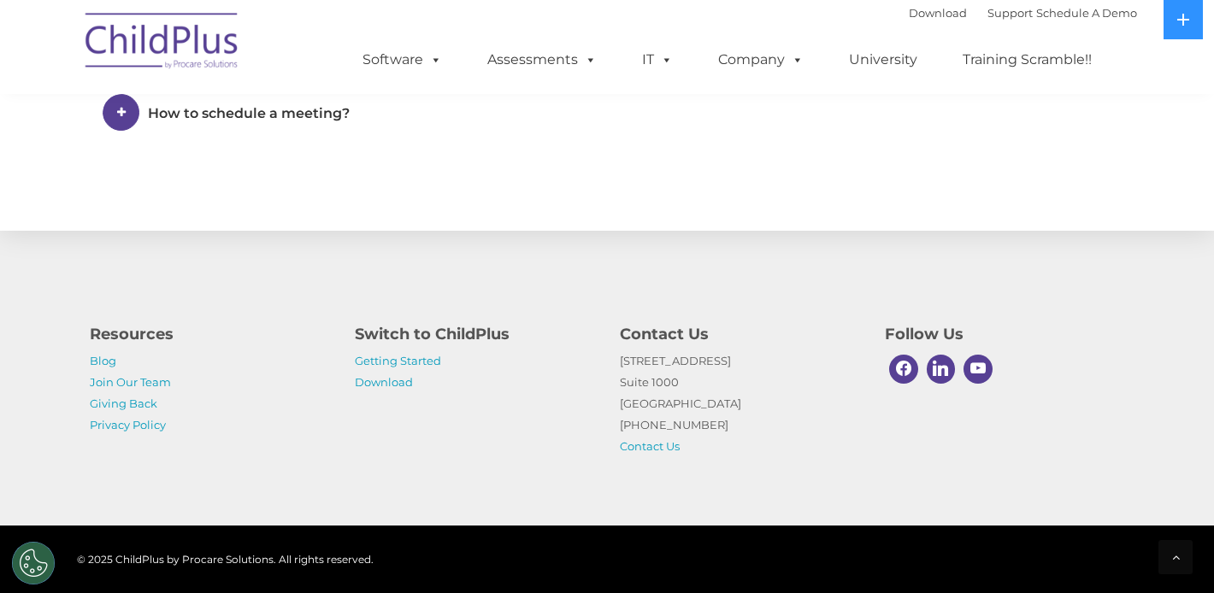
scroll to position [1366, 0]
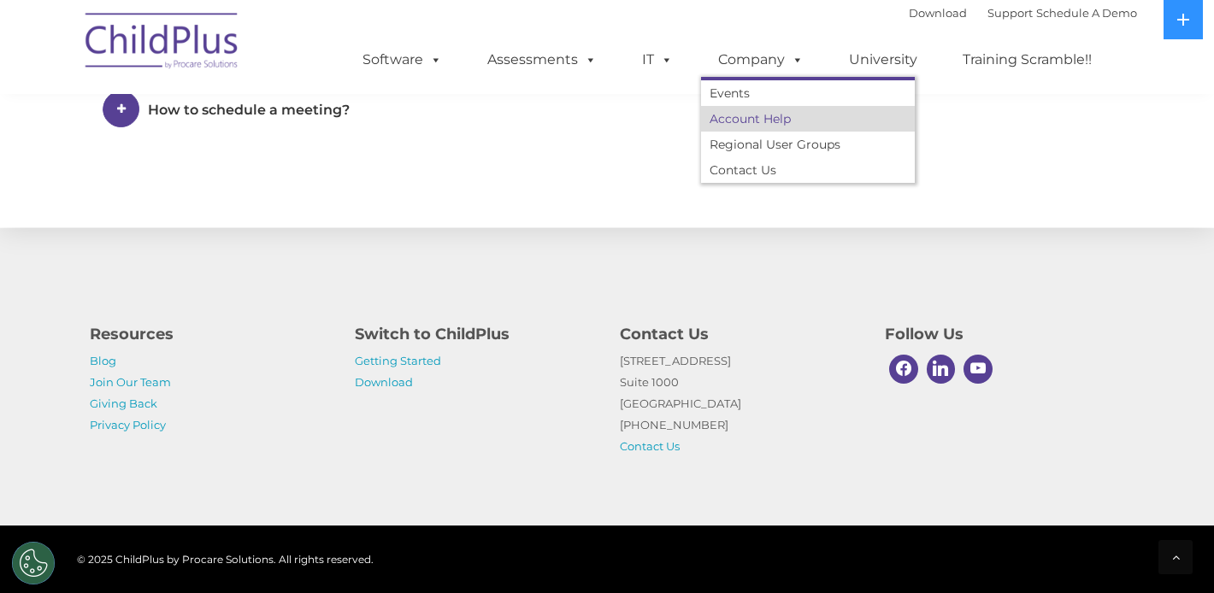
click at [757, 120] on link "Account Help" at bounding box center [808, 119] width 214 height 26
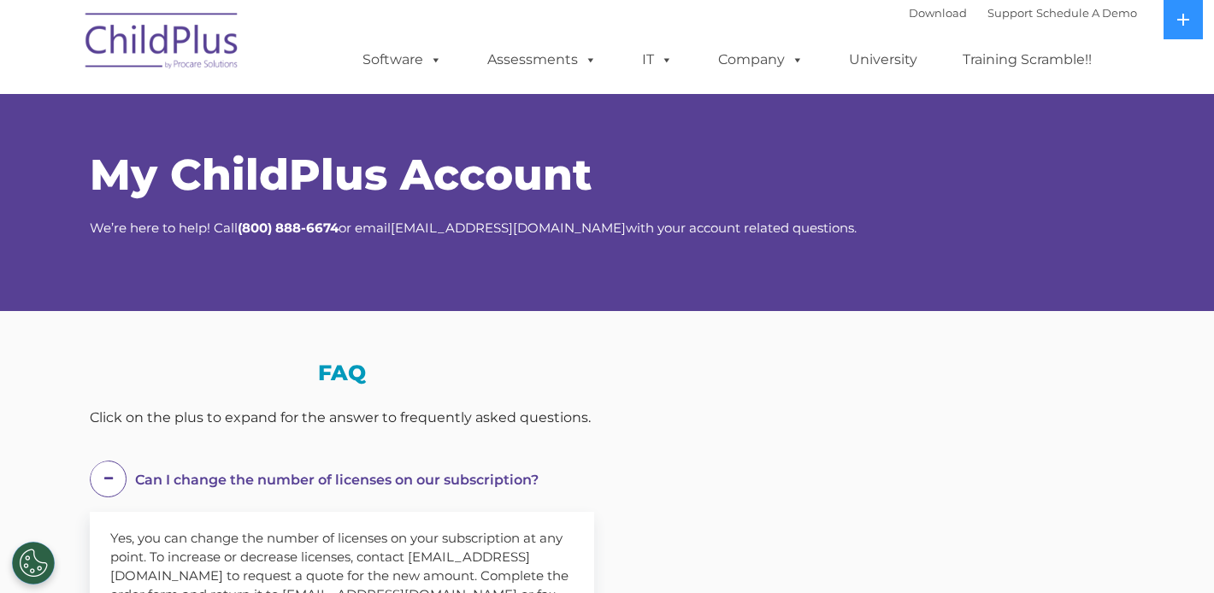
select select "MEDIUM"
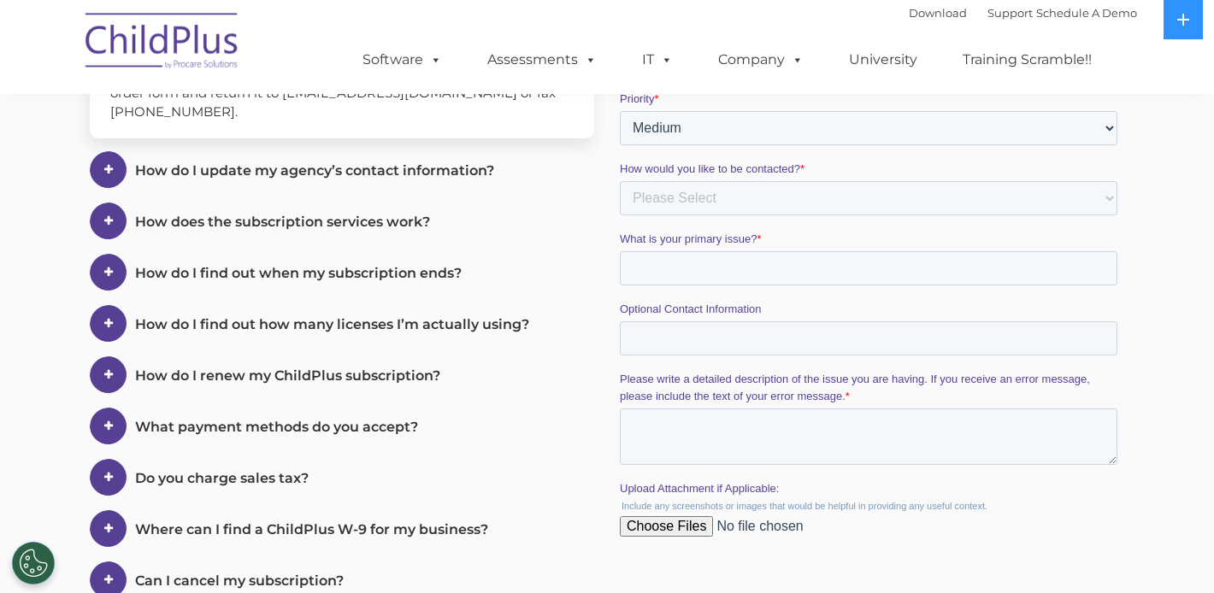
scroll to position [514, 0]
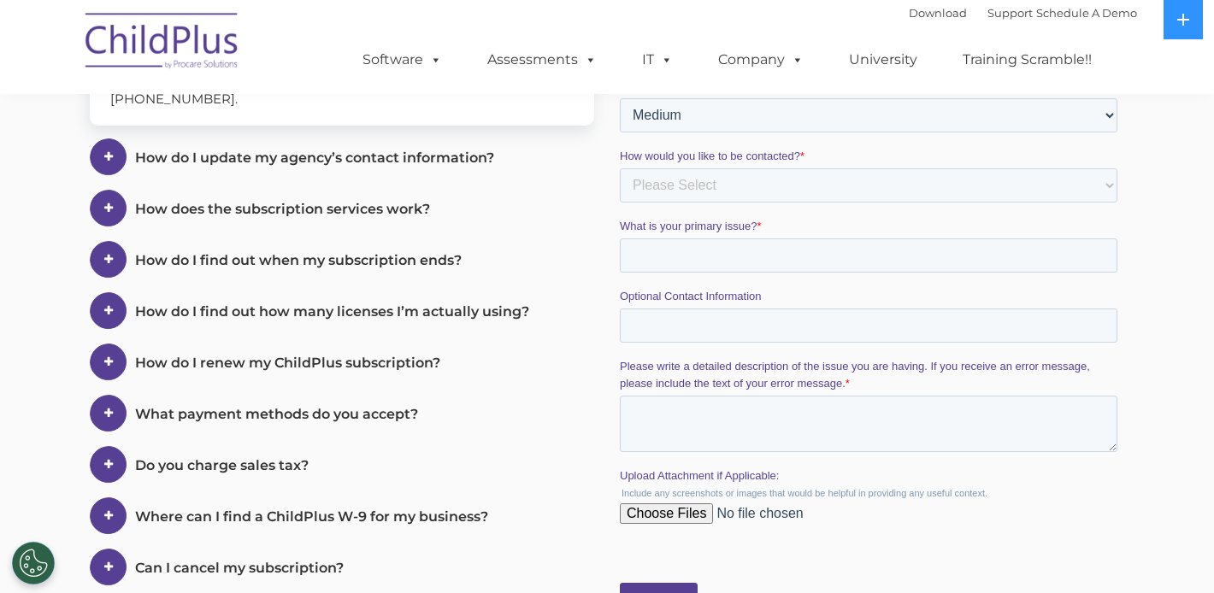
click at [407, 156] on span "How do I update my agency’s contact information?" at bounding box center [314, 158] width 359 height 16
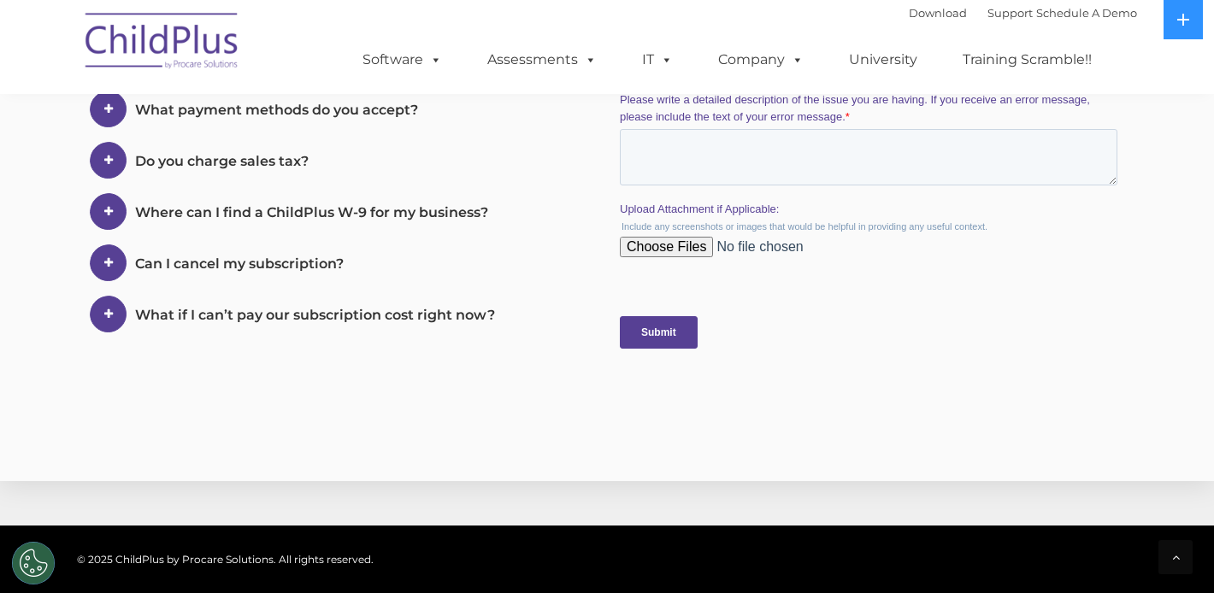
scroll to position [759, 0]
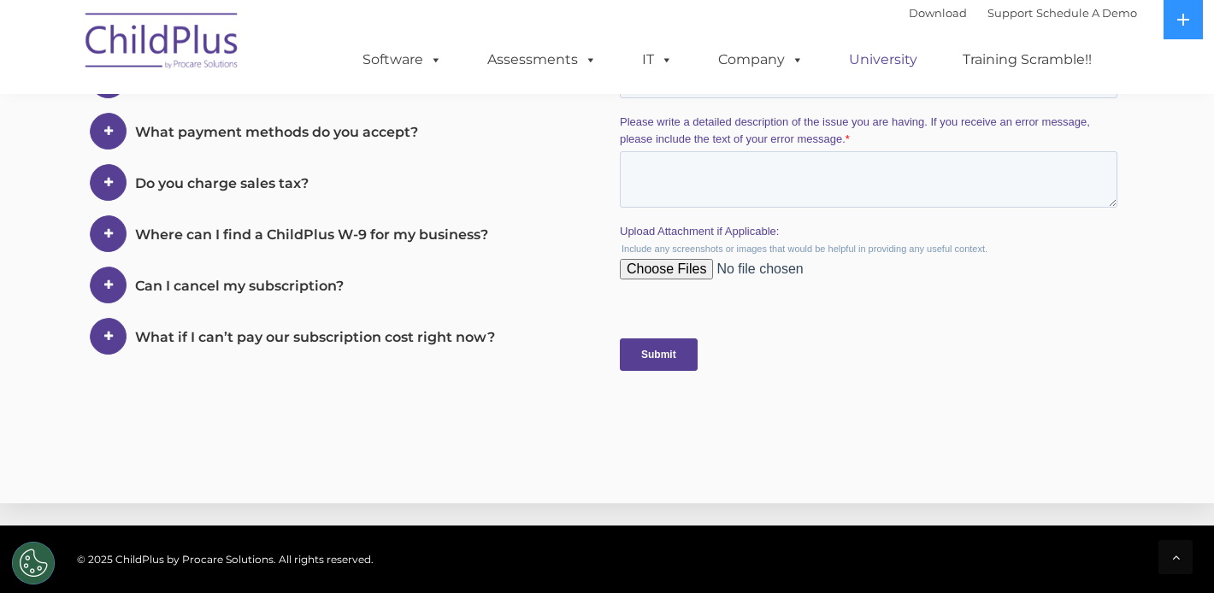
click at [863, 66] on link "University" at bounding box center [883, 60] width 103 height 34
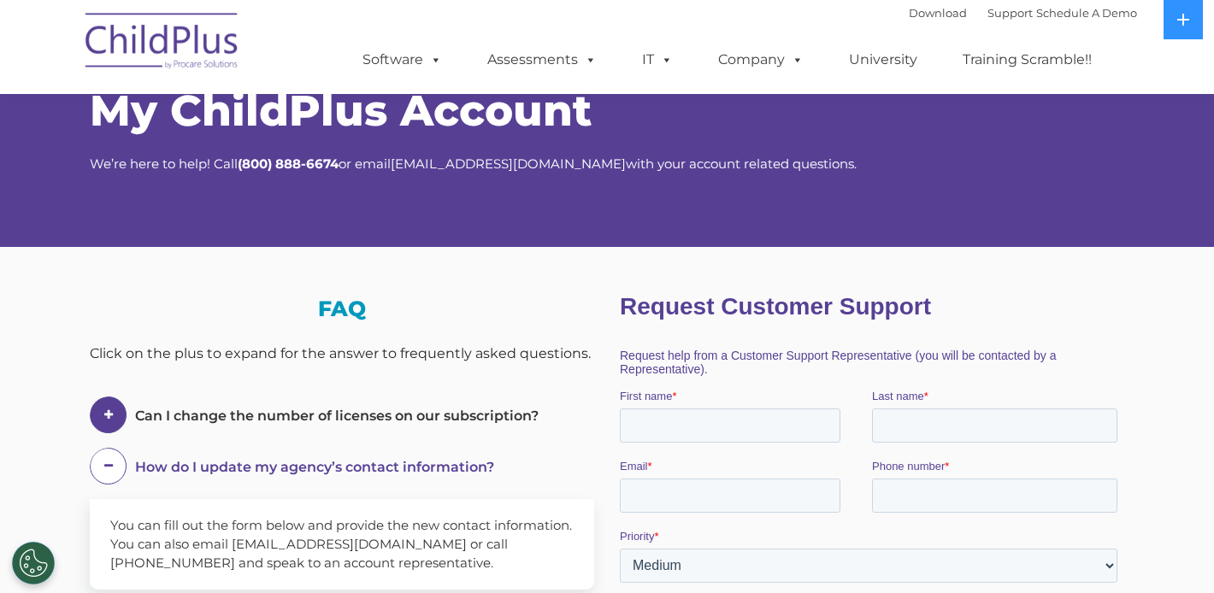
scroll to position [0, 0]
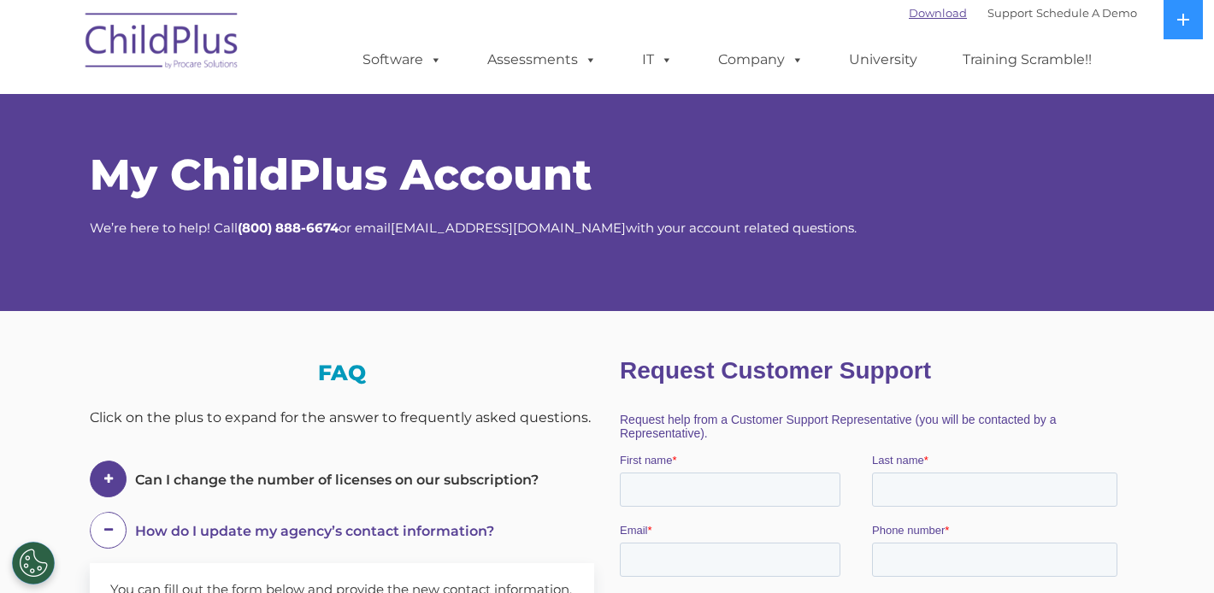
click at [908, 13] on link "Download" at bounding box center [937, 13] width 58 height 14
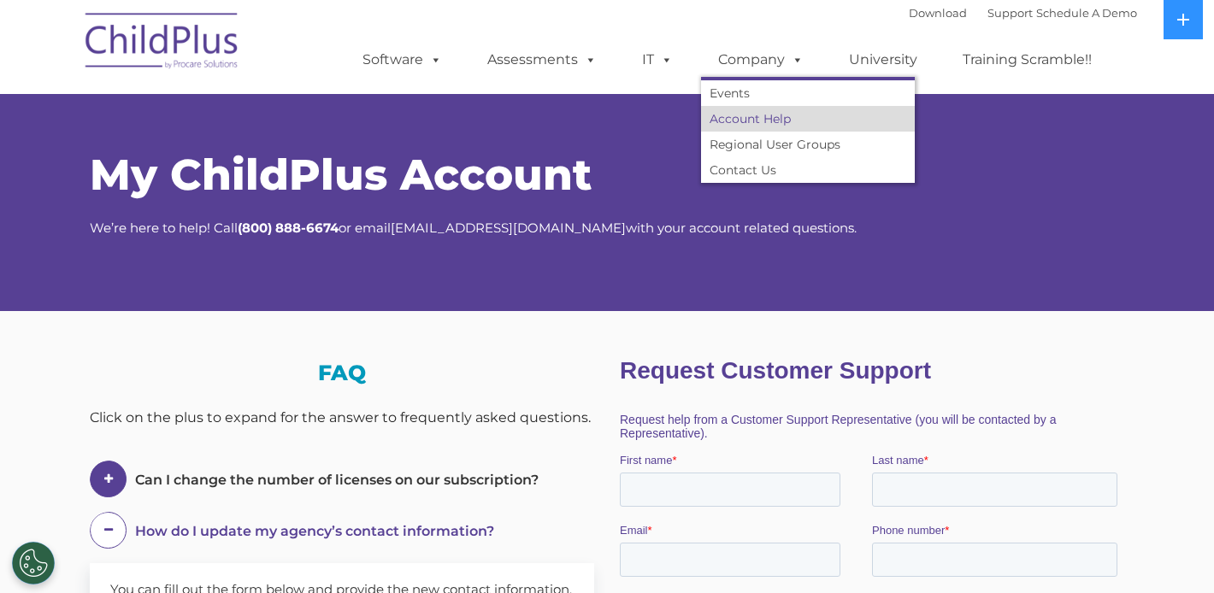
click at [750, 126] on link "Account Help" at bounding box center [808, 119] width 214 height 26
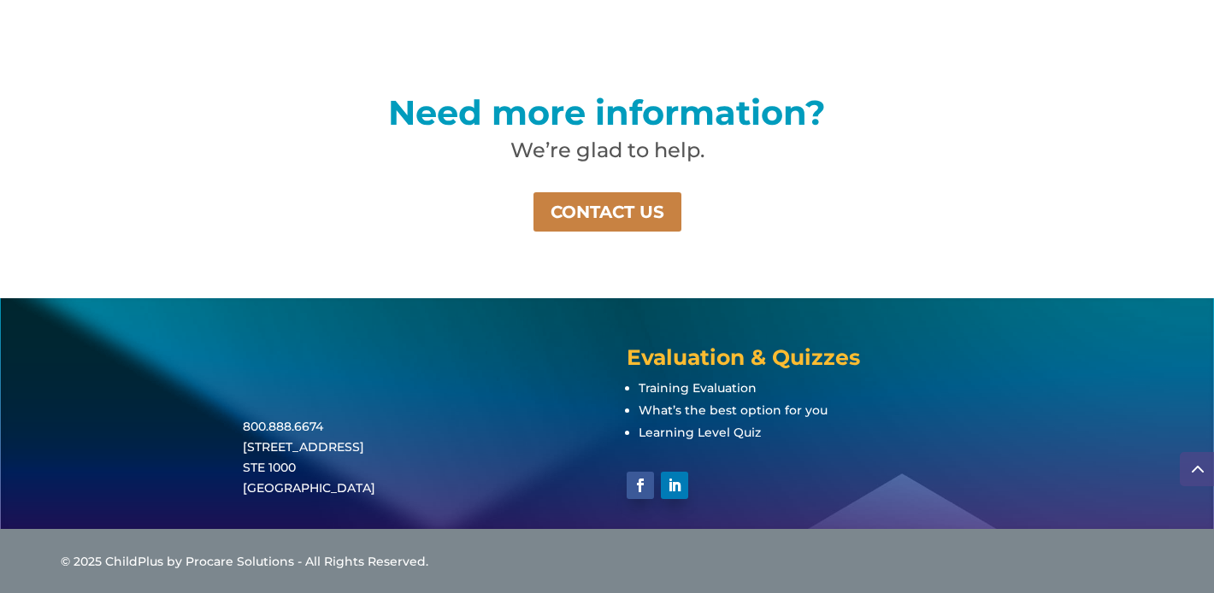
scroll to position [1274, 0]
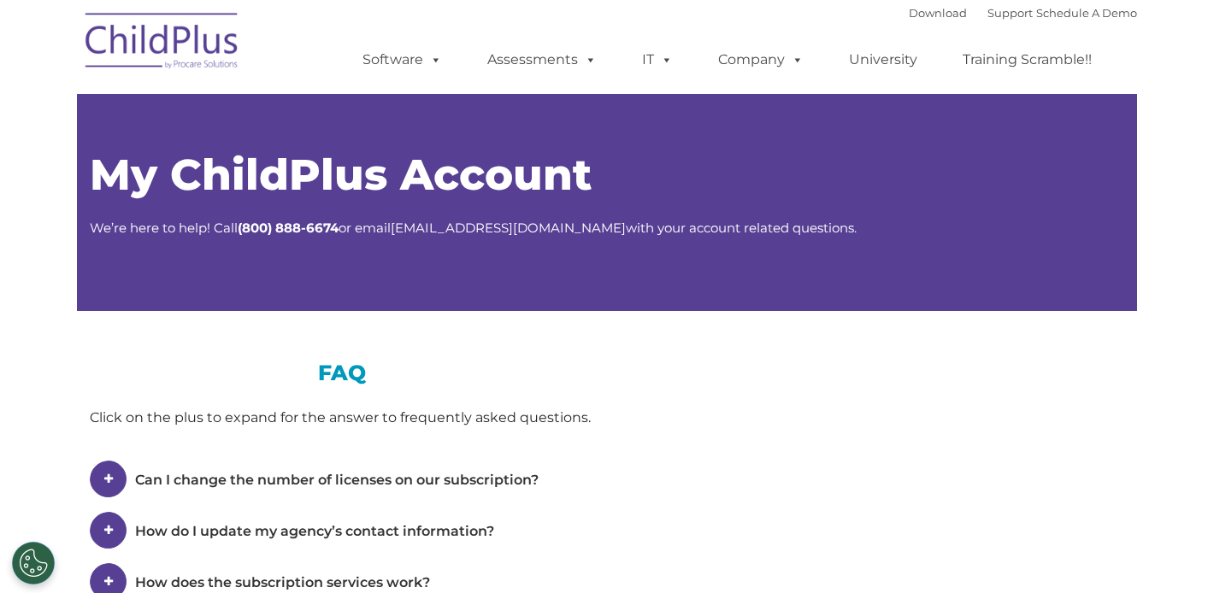
type input ""
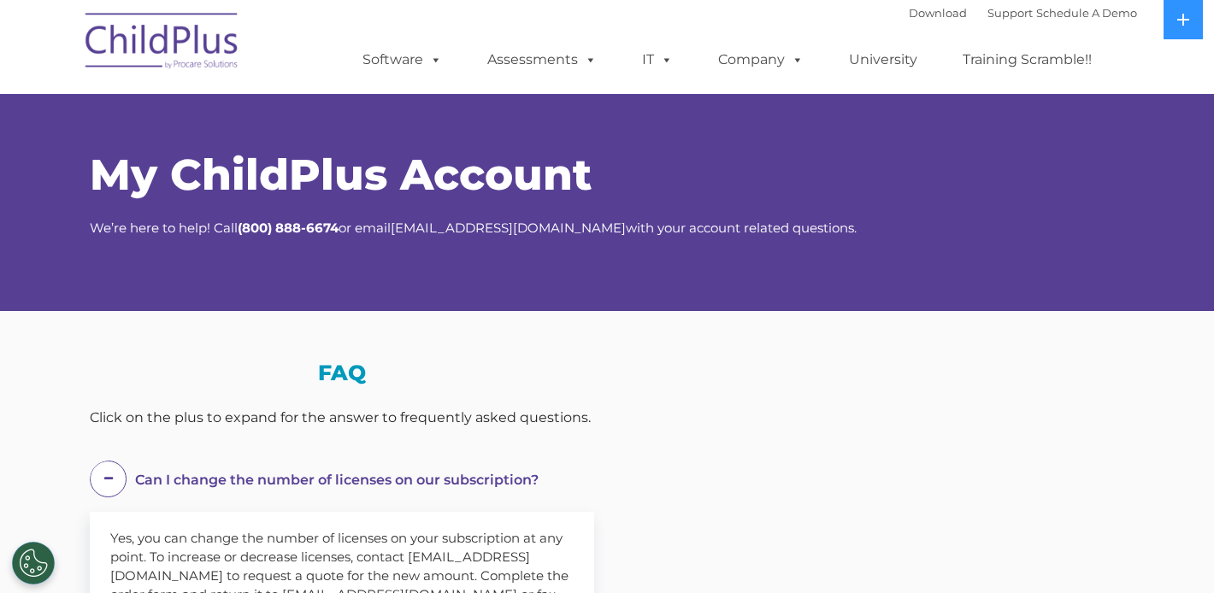
select select "MEDIUM"
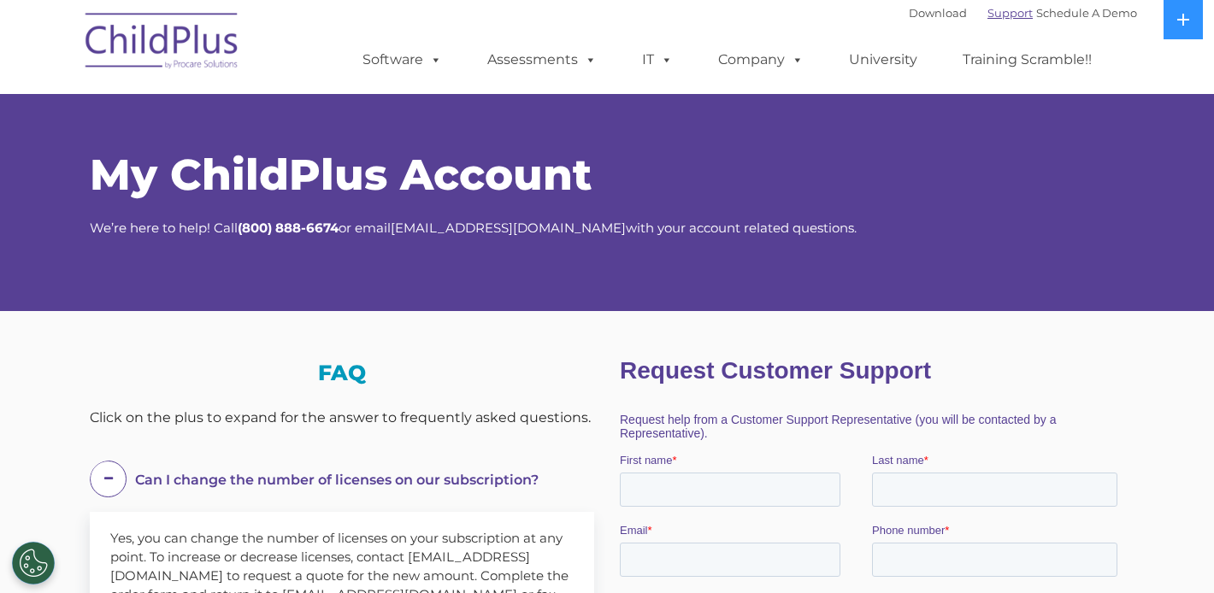
click at [987, 13] on link "Support" at bounding box center [1009, 13] width 45 height 14
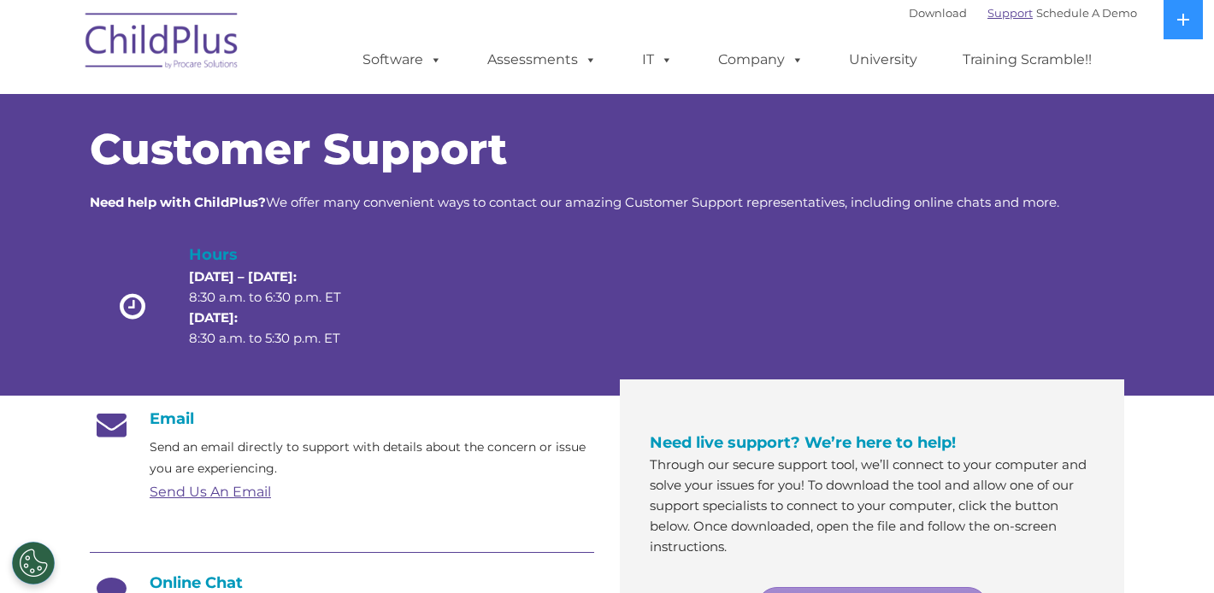
click at [987, 12] on link "Support" at bounding box center [1009, 13] width 45 height 14
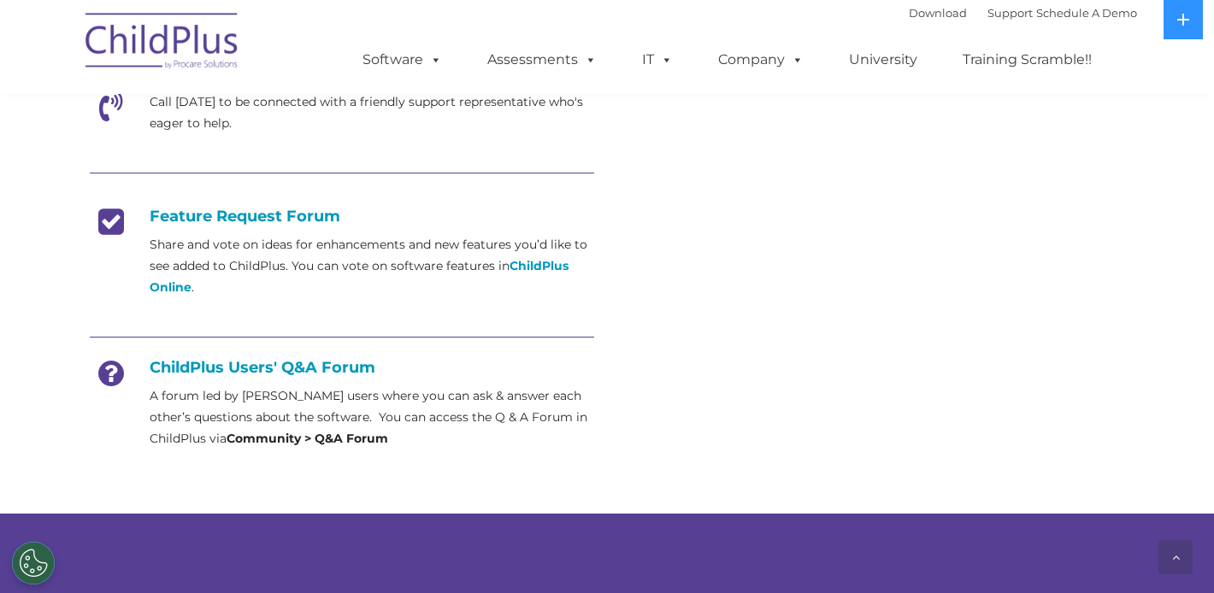
scroll to position [617, 0]
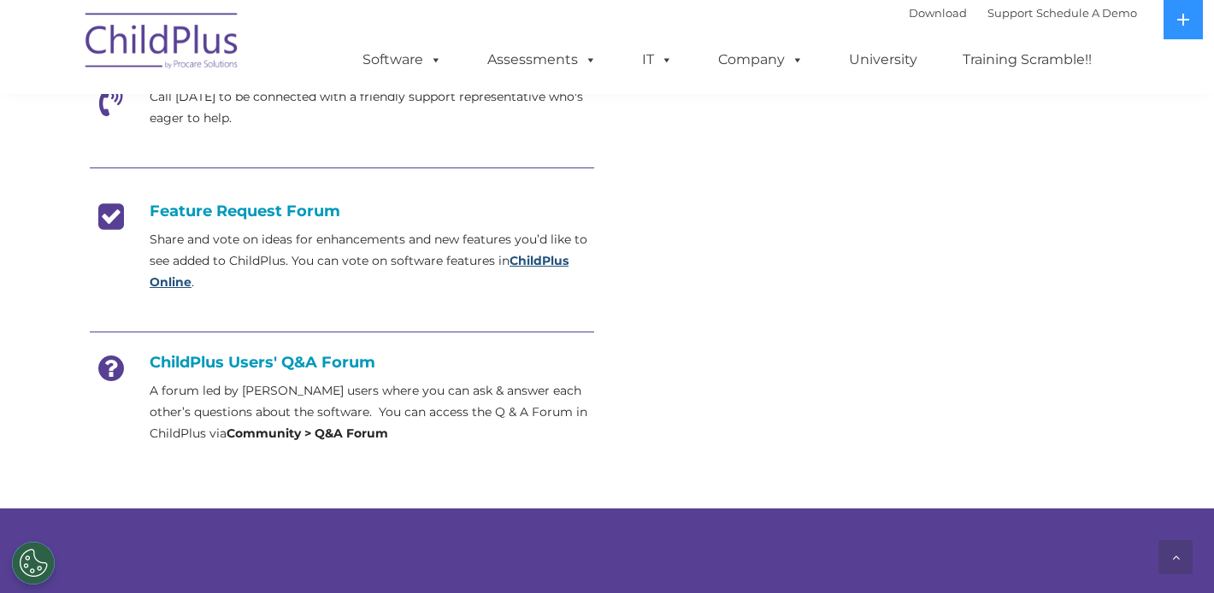
click at [539, 256] on strong "ChildPlus Online" at bounding box center [359, 271] width 419 height 37
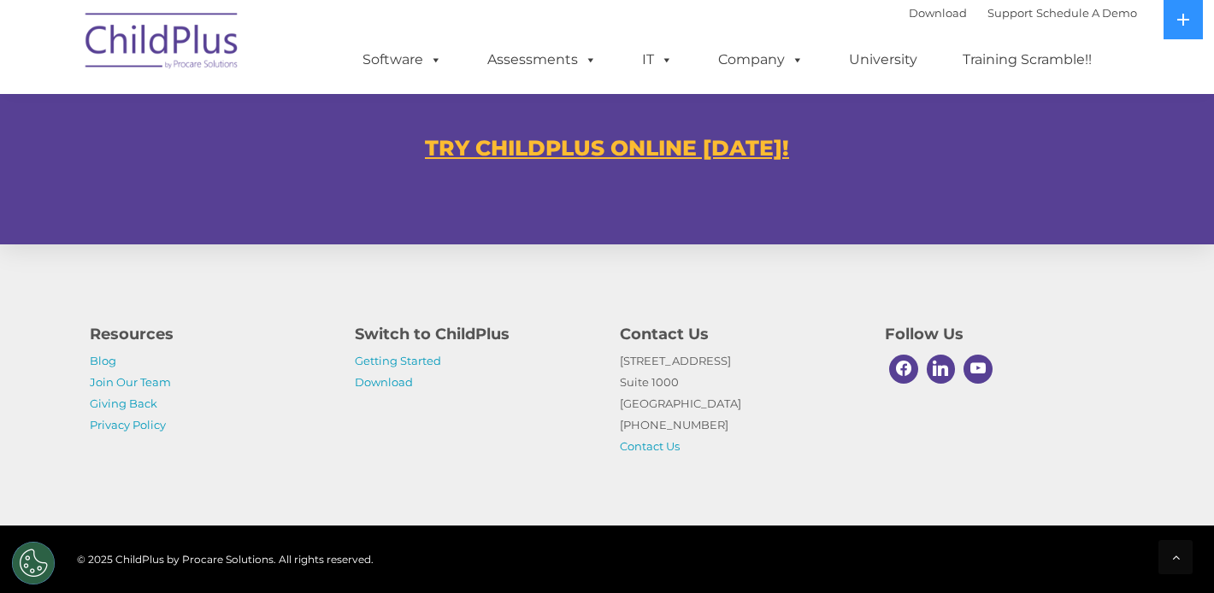
scroll to position [1115, 0]
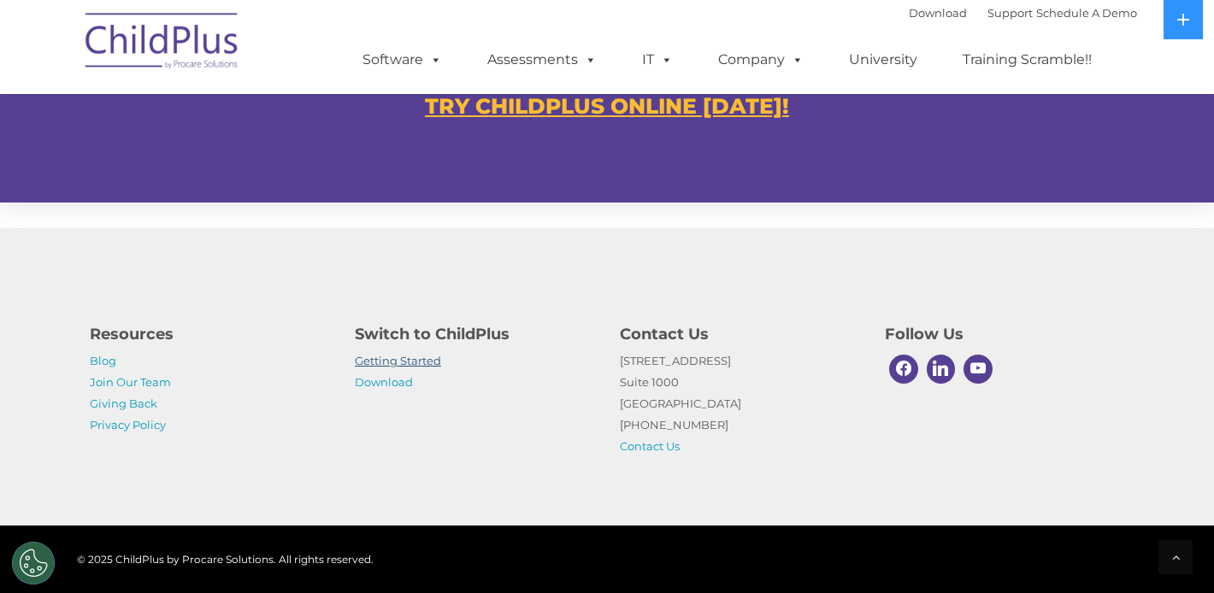
click at [409, 360] on link "Getting Started" at bounding box center [398, 361] width 86 height 14
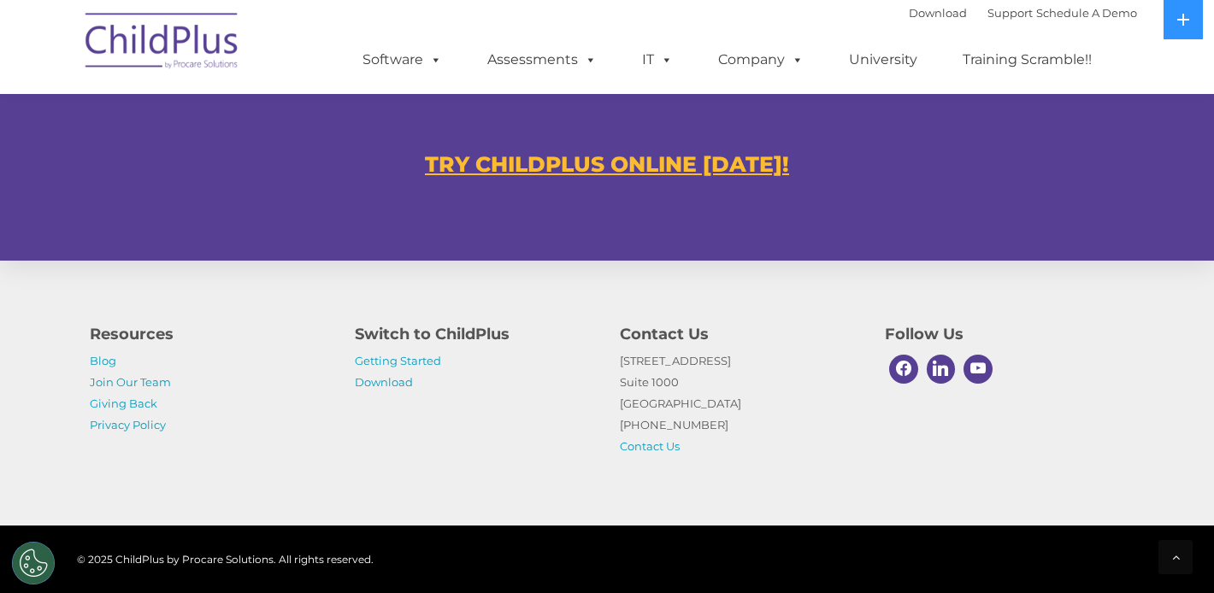
scroll to position [1067, 0]
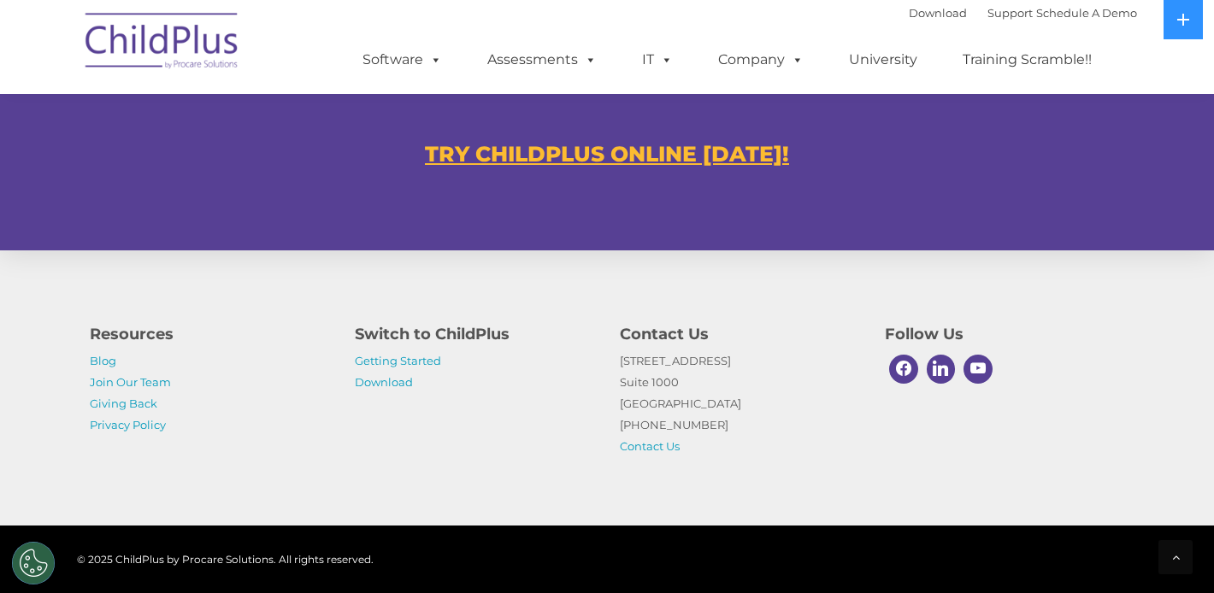
click at [610, 154] on u "TRY CHILDPLUS ONLINE [DATE]!" at bounding box center [607, 154] width 364 height 26
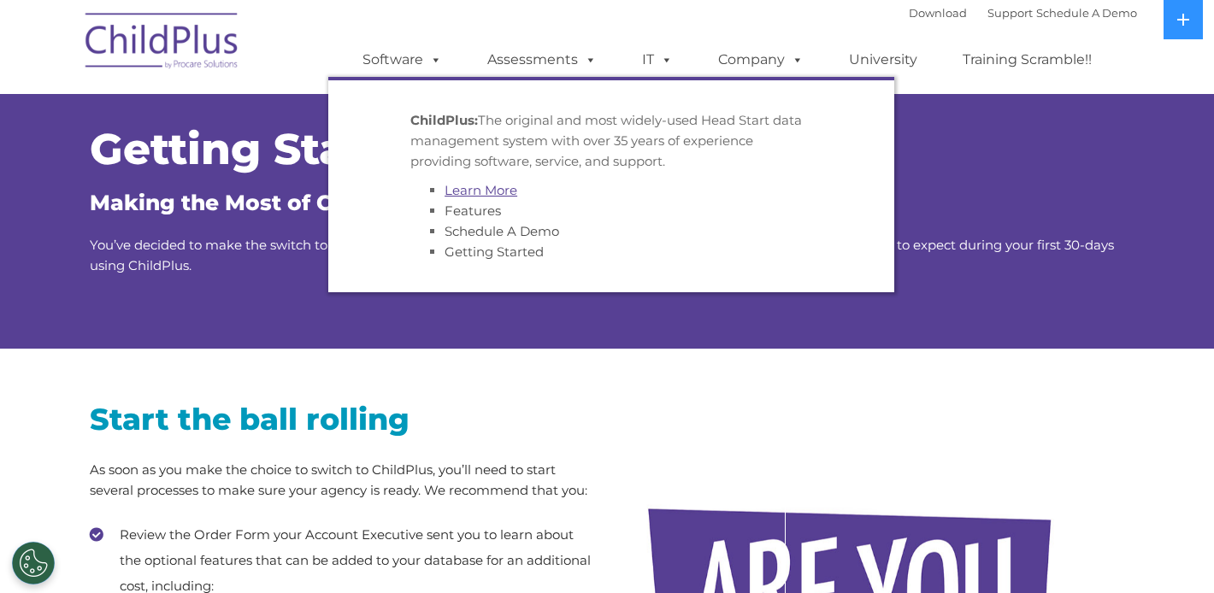
click at [490, 195] on link "Learn More" at bounding box center [480, 190] width 73 height 16
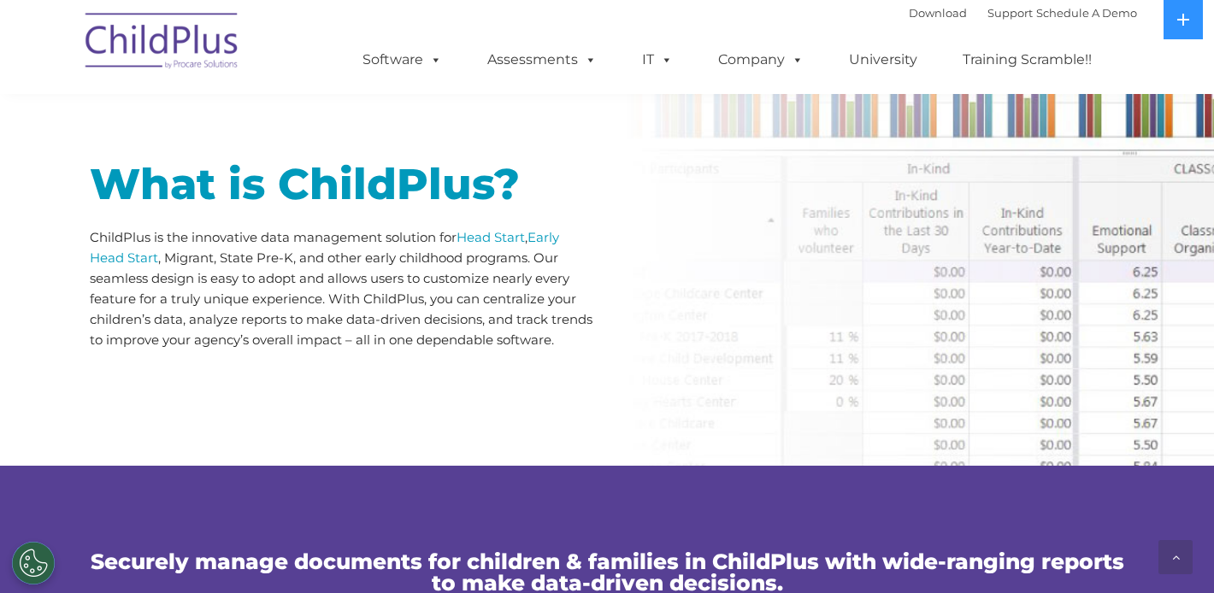
scroll to position [810, 0]
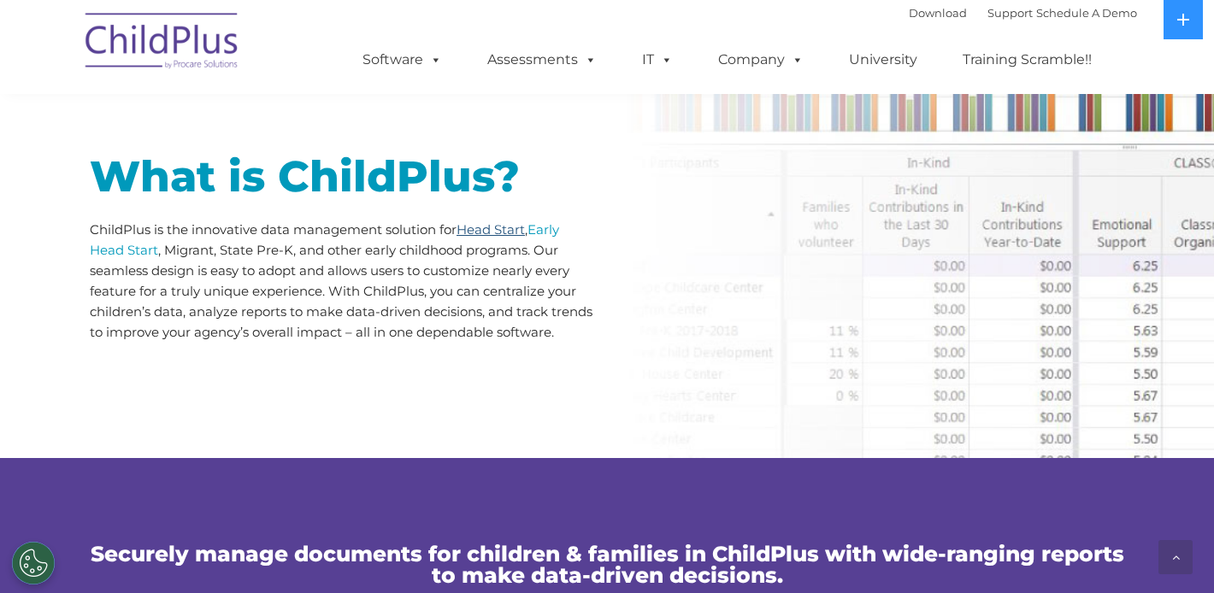
click at [497, 230] on link "Head Start" at bounding box center [490, 229] width 68 height 16
